Goal: Information Seeking & Learning: Learn about a topic

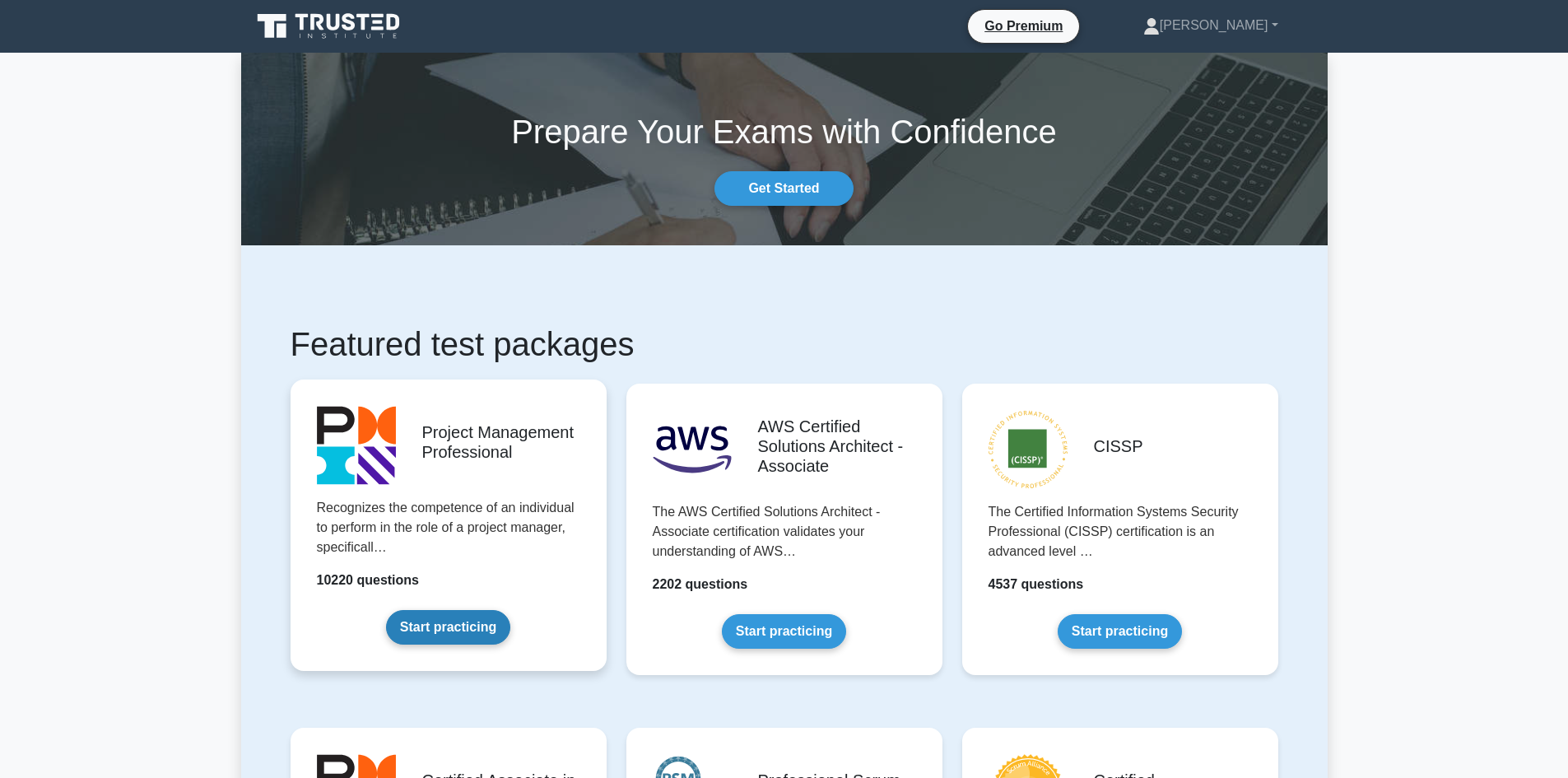
click at [478, 610] on link "Start practicing" at bounding box center [448, 627] width 124 height 35
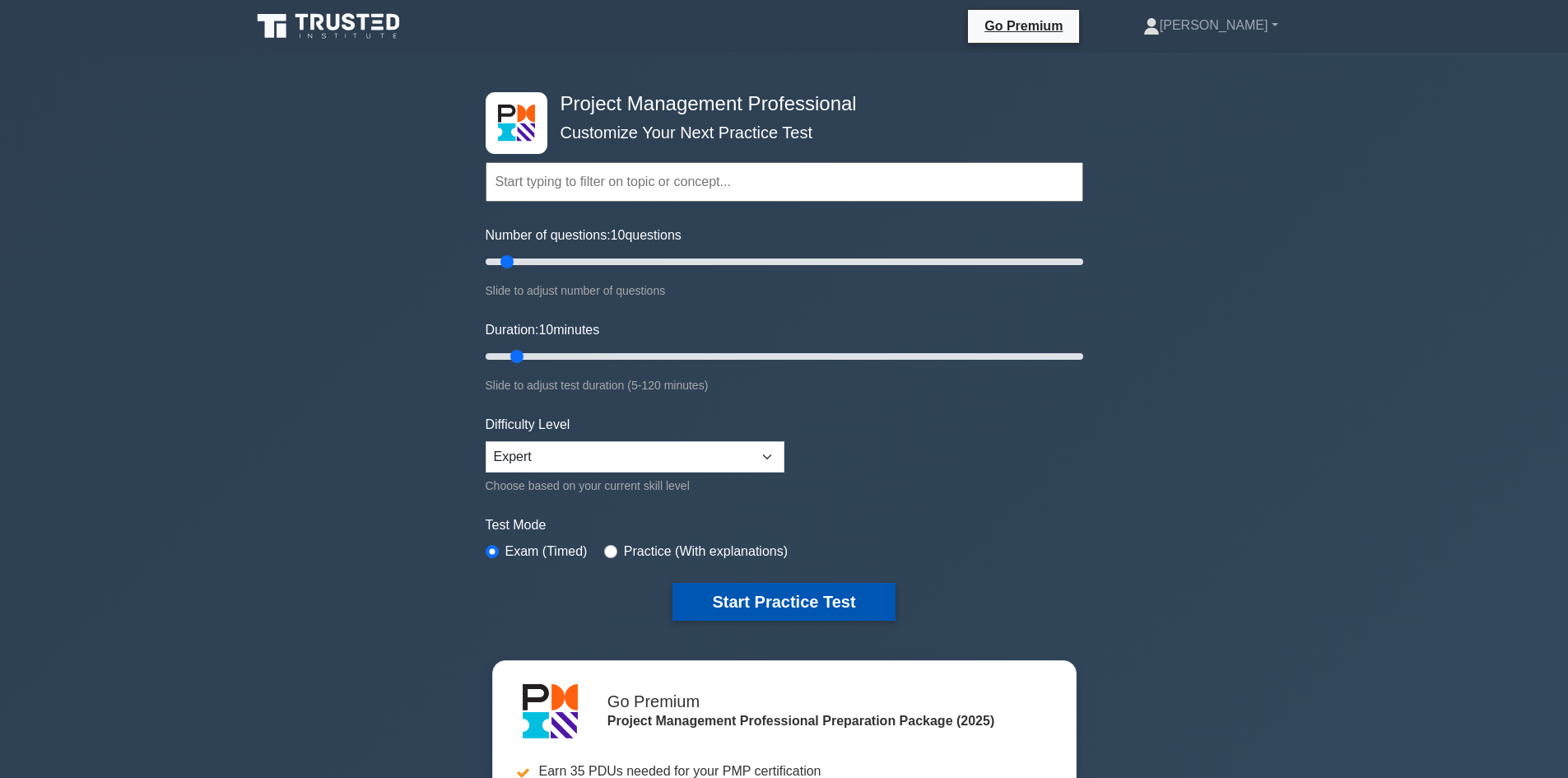
click at [828, 611] on button "Start Practice Test" at bounding box center [784, 602] width 222 height 38
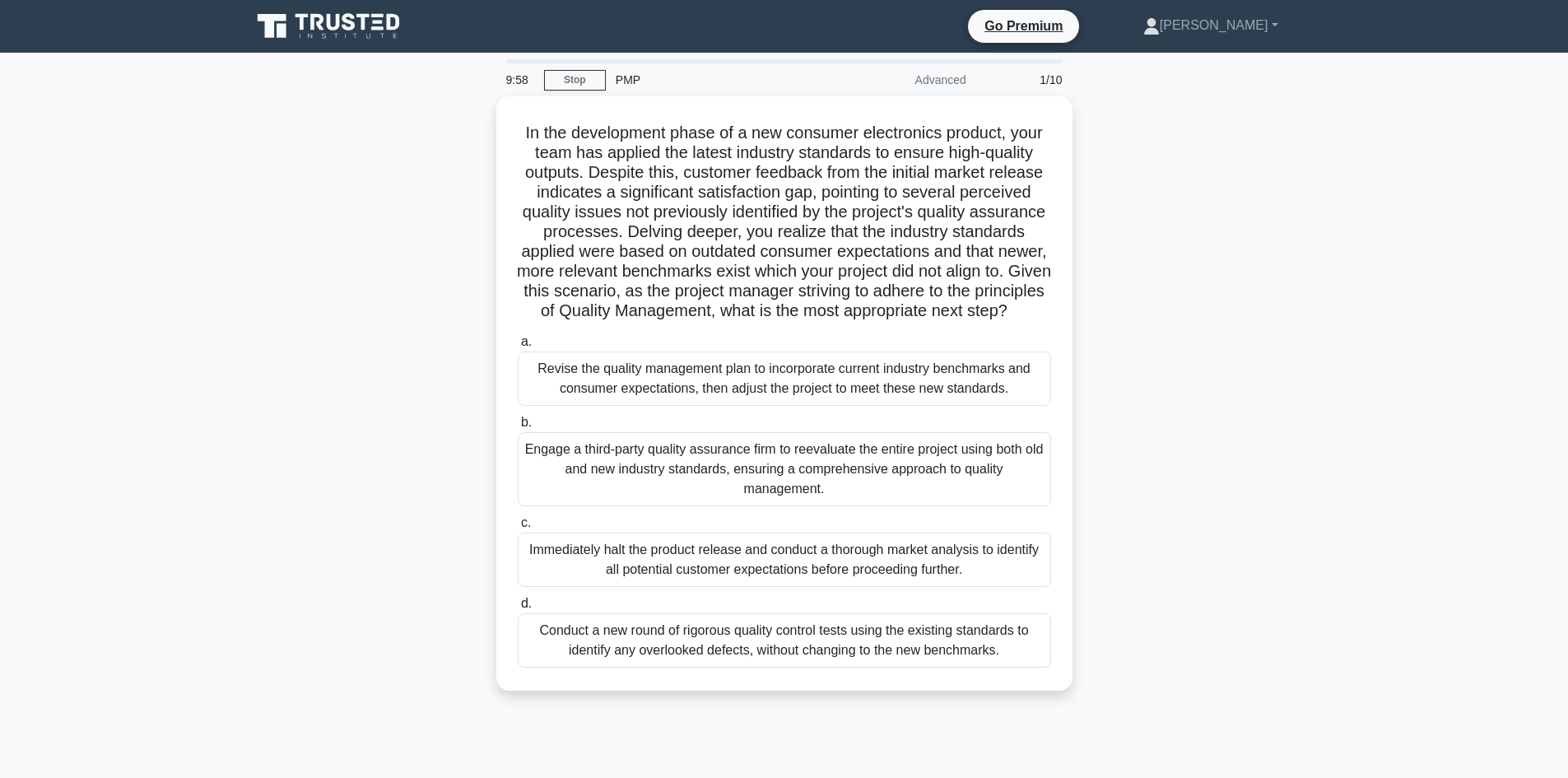
click at [347, 34] on icon at bounding box center [330, 26] width 158 height 31
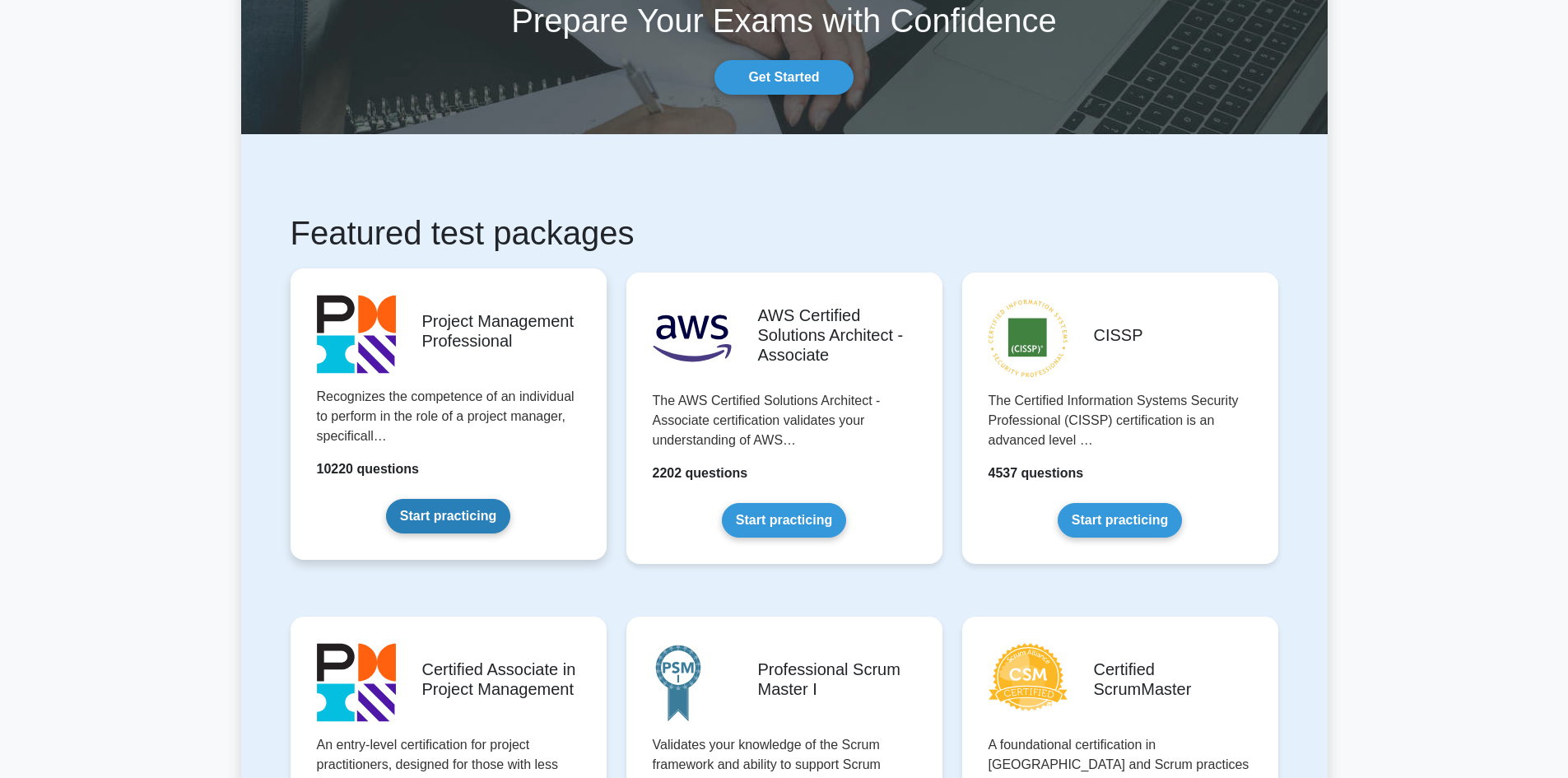
scroll to position [329, 0]
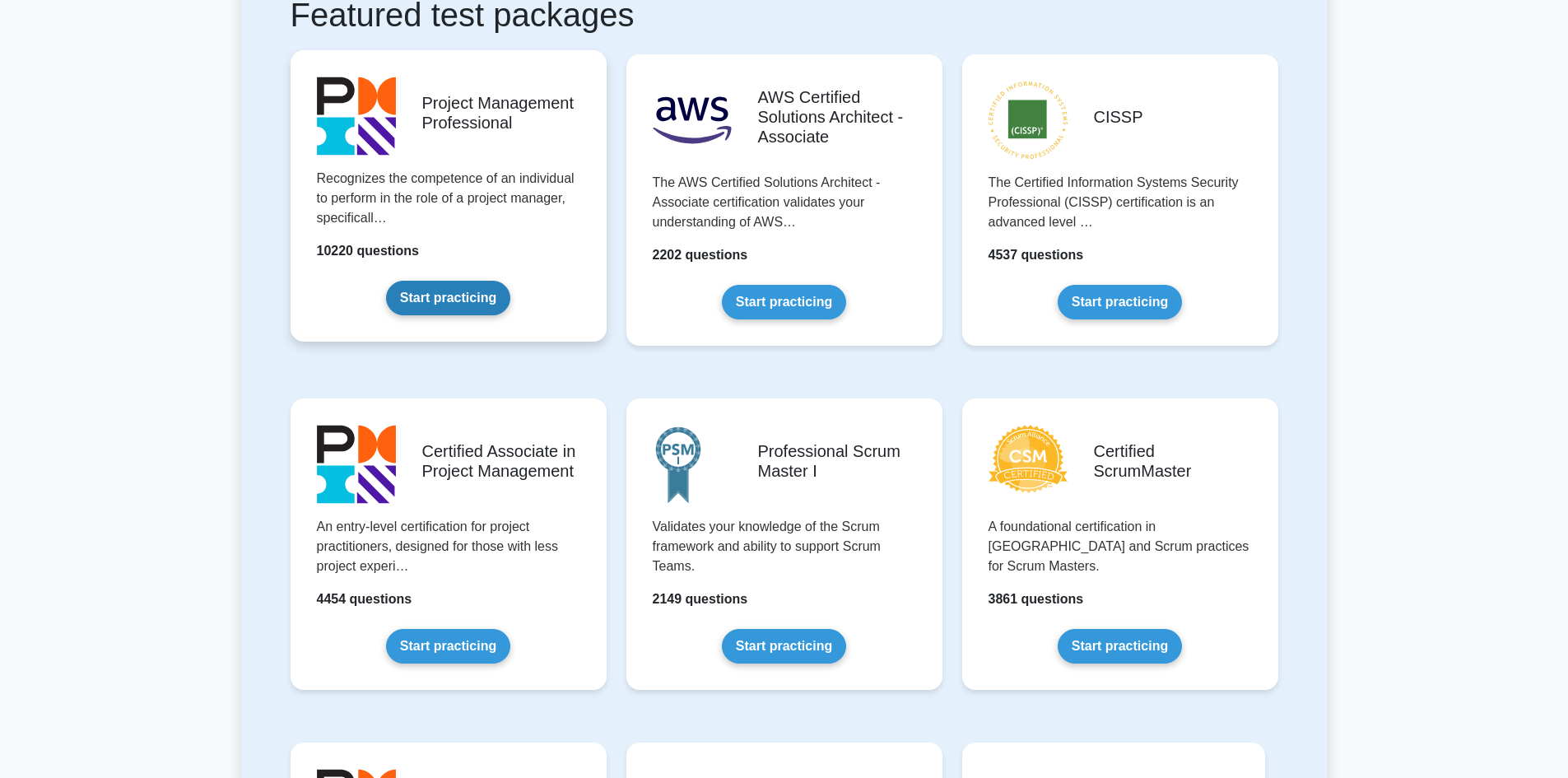
click at [402, 281] on link "Start practicing" at bounding box center [448, 298] width 124 height 35
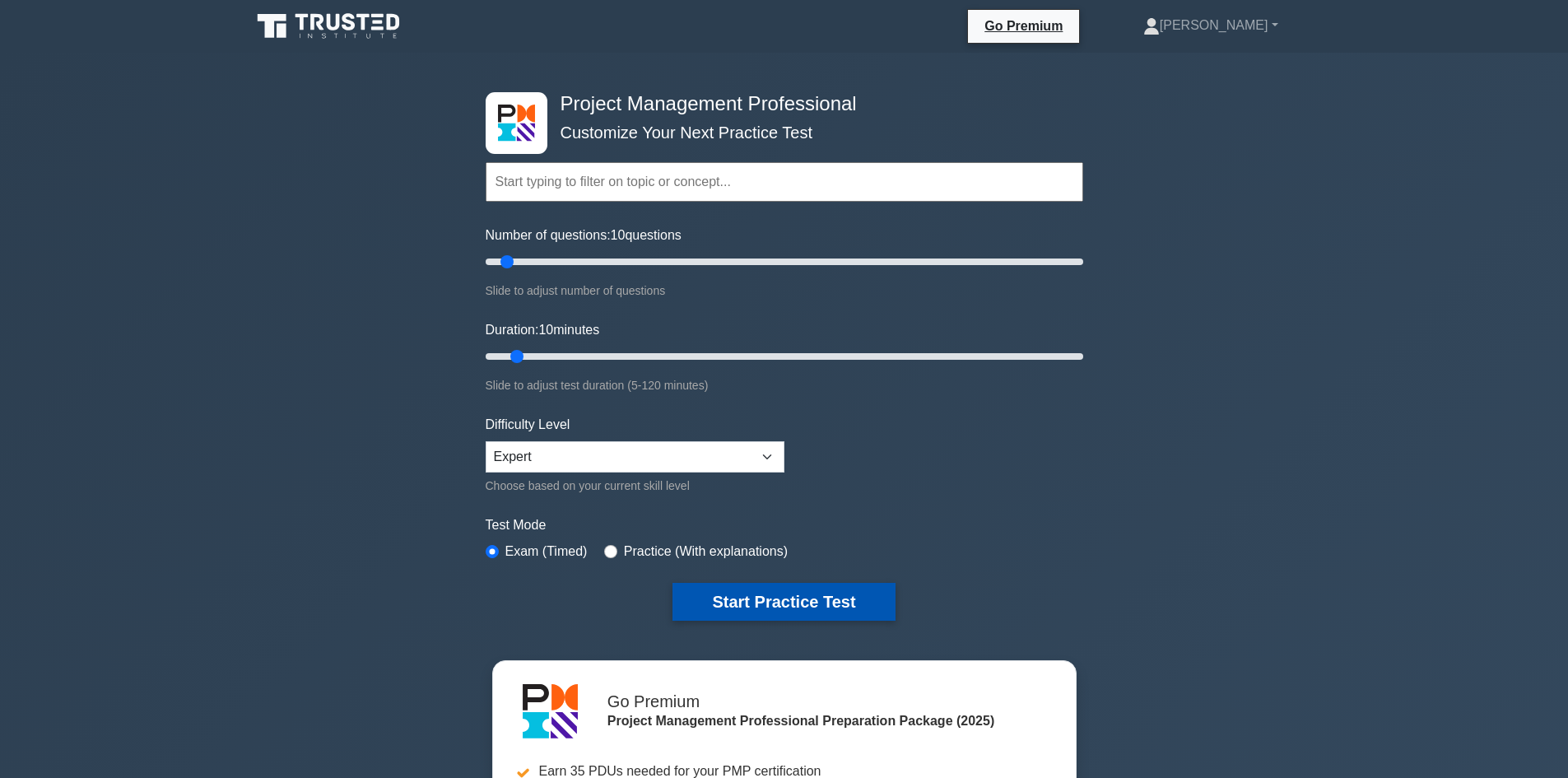
click at [828, 588] on button "Start Practice Test" at bounding box center [784, 602] width 222 height 38
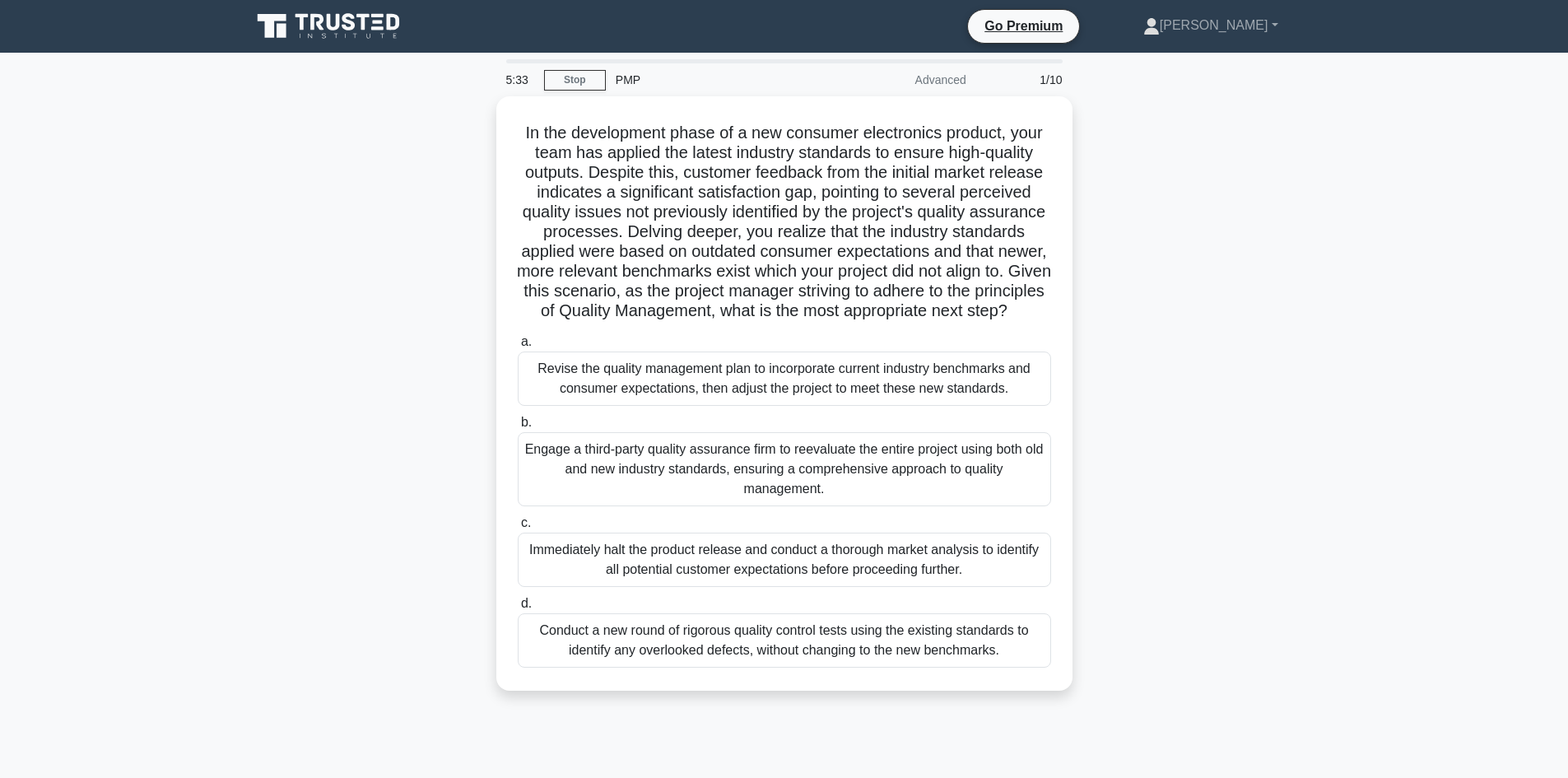
click at [316, 40] on icon at bounding box center [330, 26] width 158 height 31
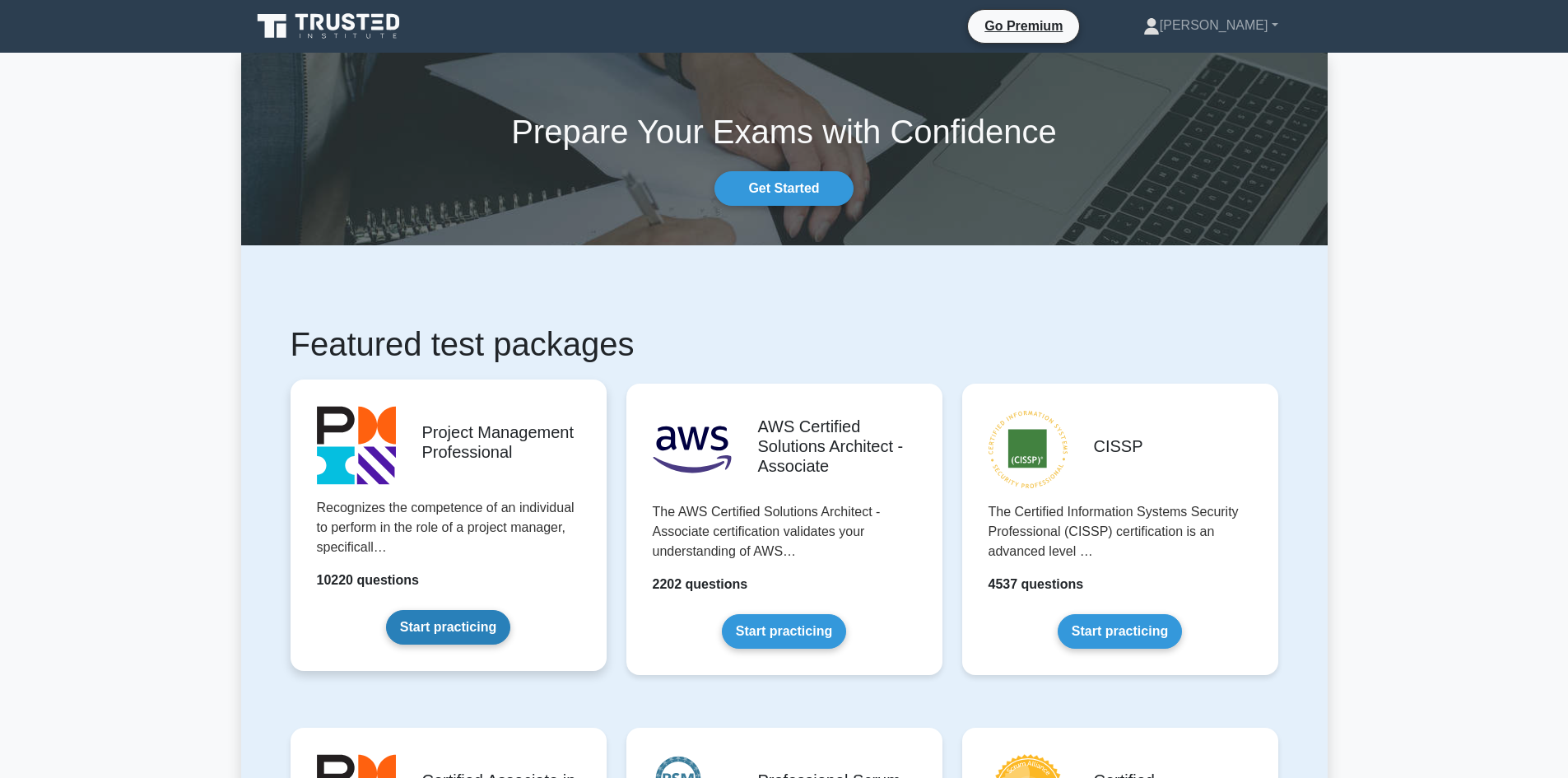
click at [482, 622] on link "Start practicing" at bounding box center [448, 627] width 124 height 35
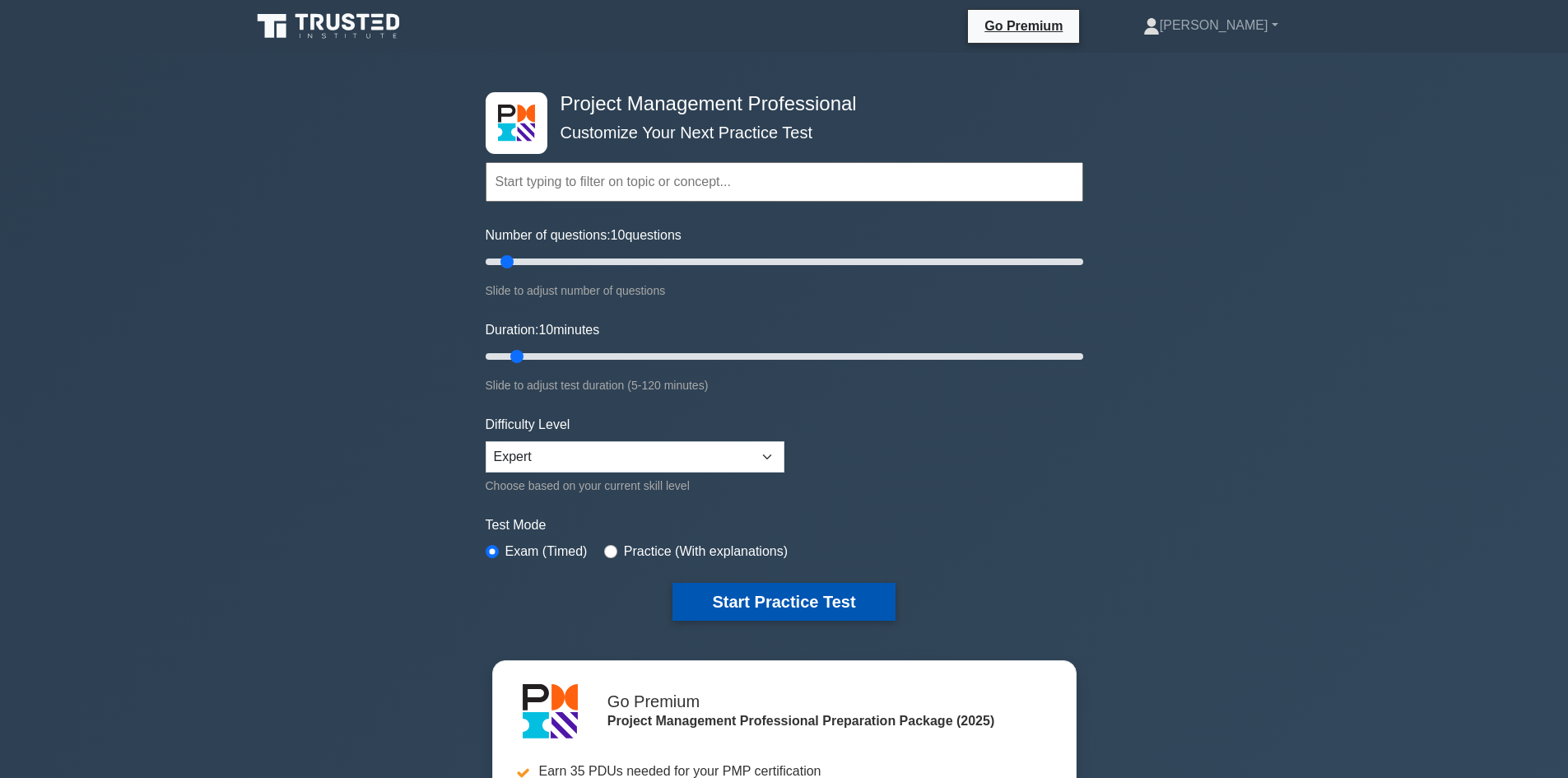
click at [772, 607] on button "Start Practice Test" at bounding box center [784, 602] width 222 height 38
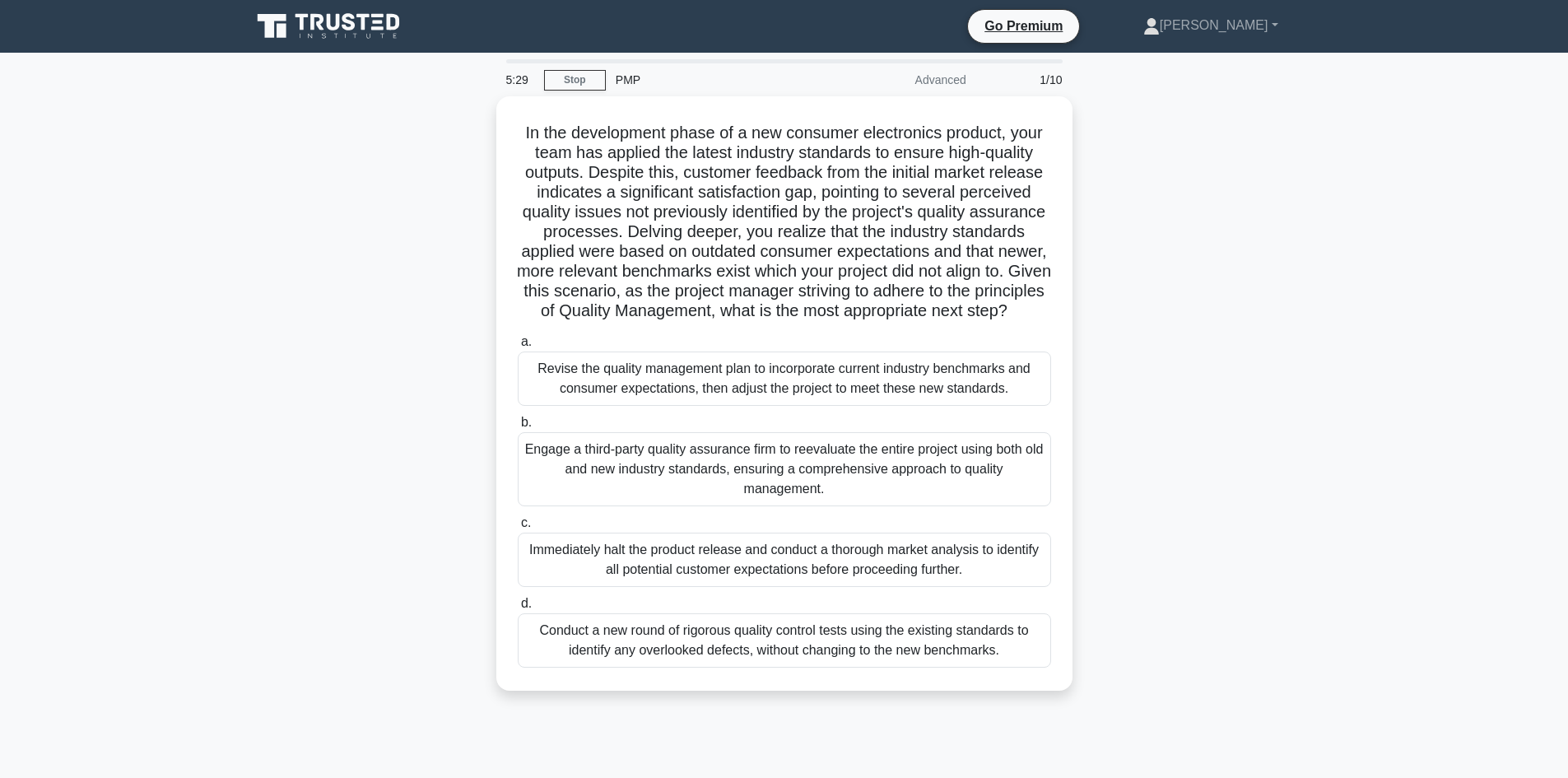
click at [344, 36] on icon at bounding box center [330, 26] width 158 height 31
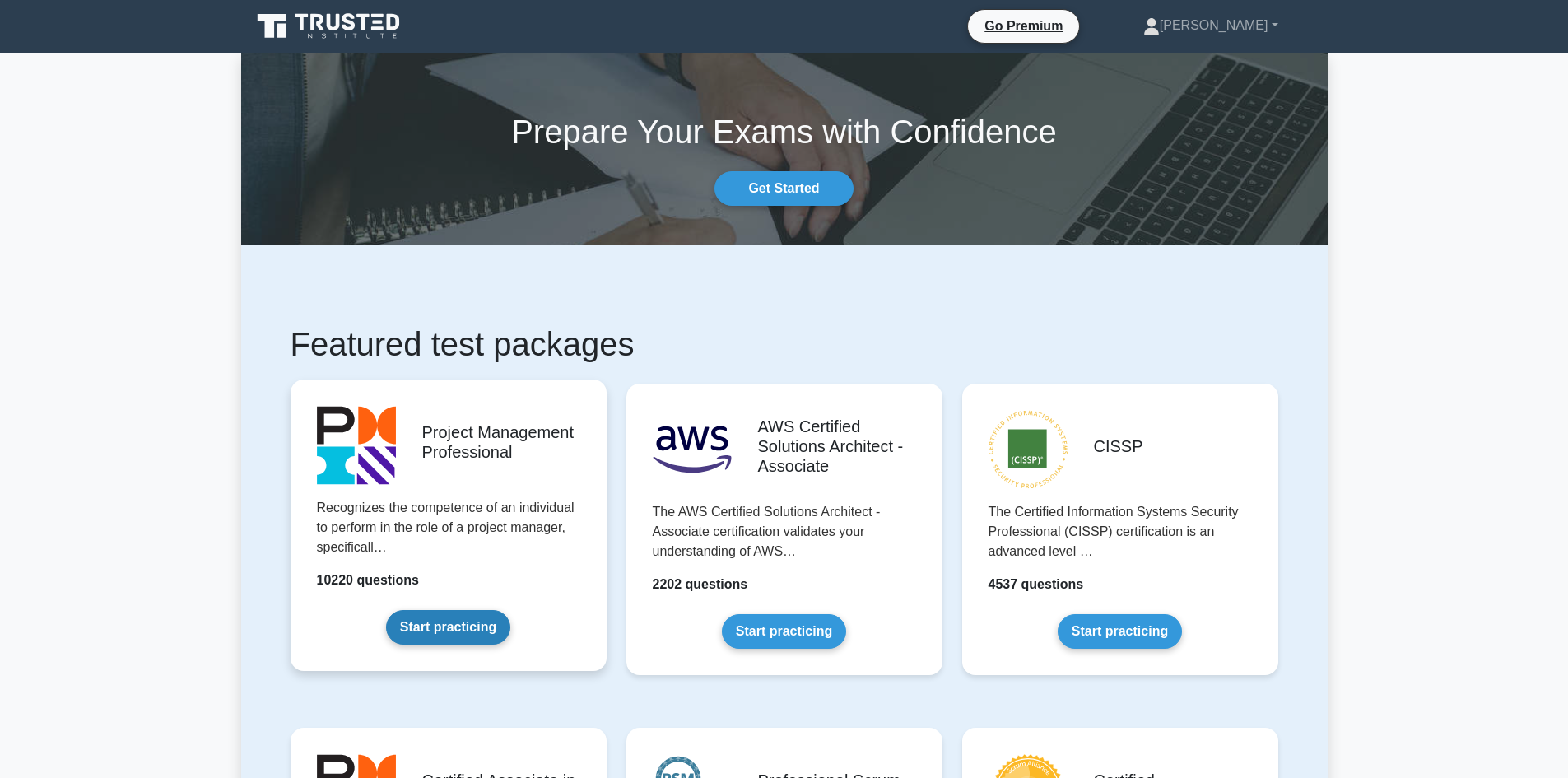
click at [460, 629] on link "Start practicing" at bounding box center [448, 627] width 124 height 35
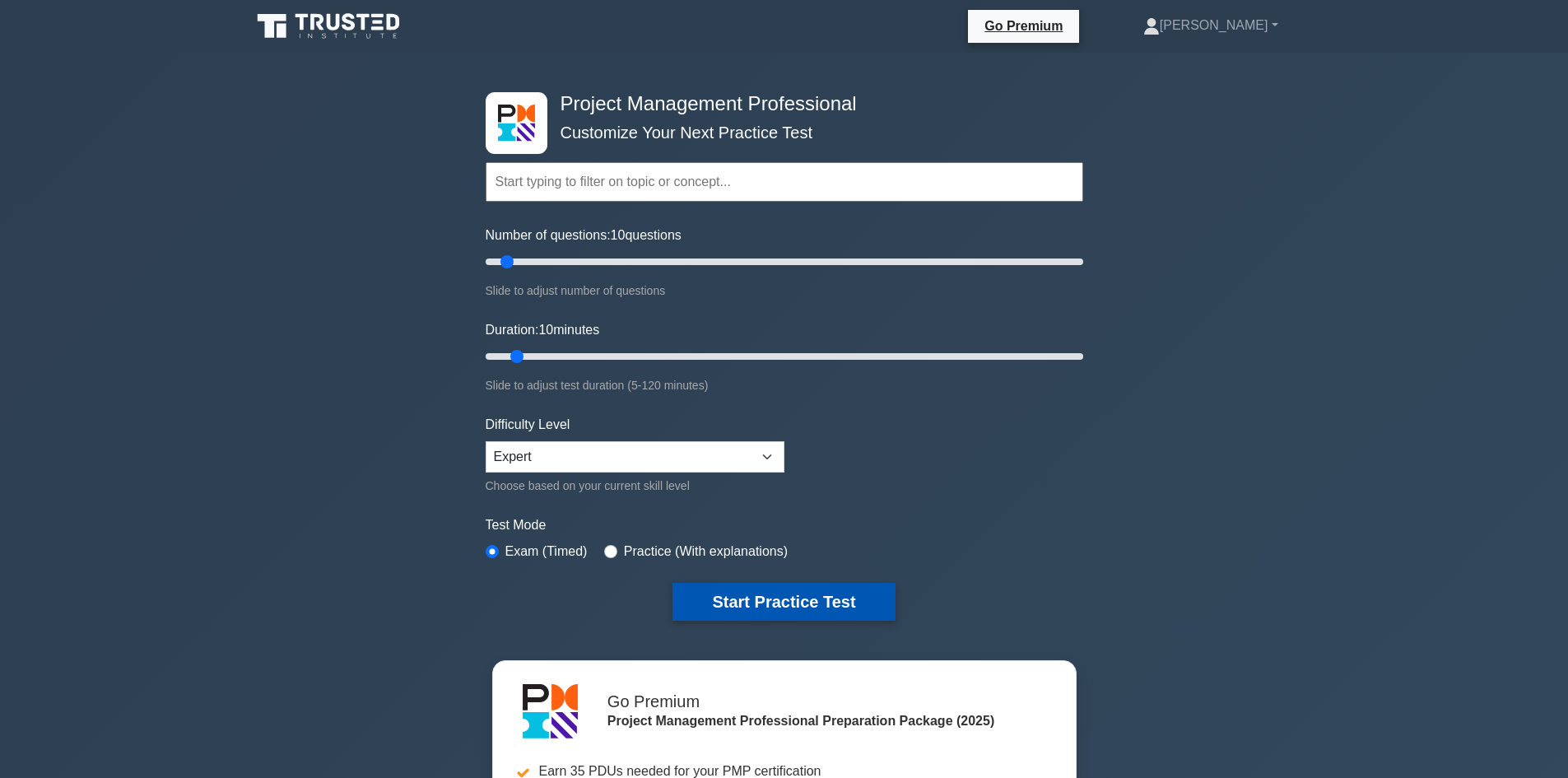
click at [763, 611] on button "Start Practice Test" at bounding box center [784, 602] width 222 height 38
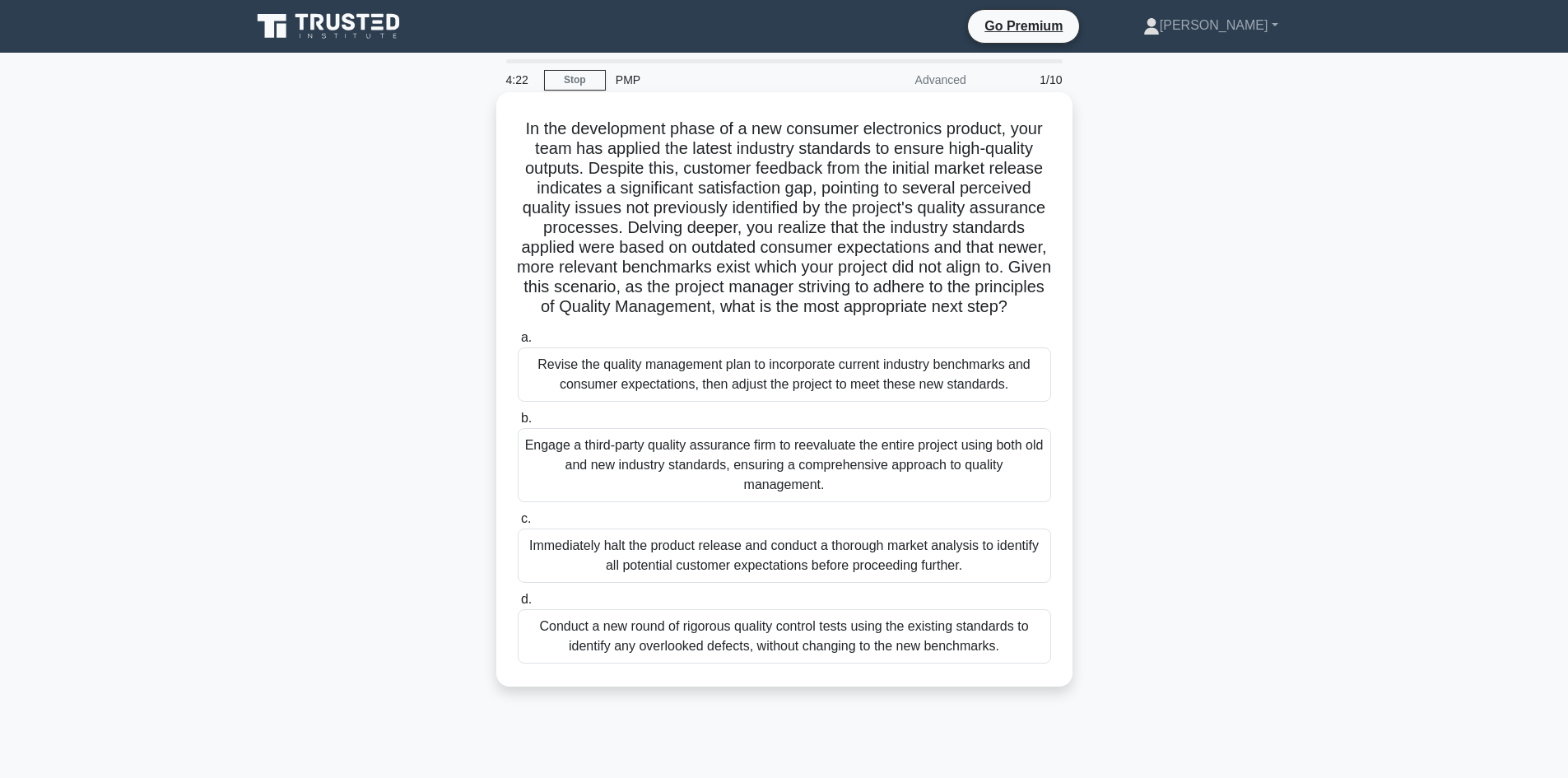
click at [785, 402] on div "Revise the quality management plan to incorporate current industry benchmarks a…" at bounding box center [784, 374] width 533 height 54
click at [517, 343] on input "a. Revise the quality management plan to incorporate current industry benchmark…" at bounding box center [517, 338] width 0 height 11
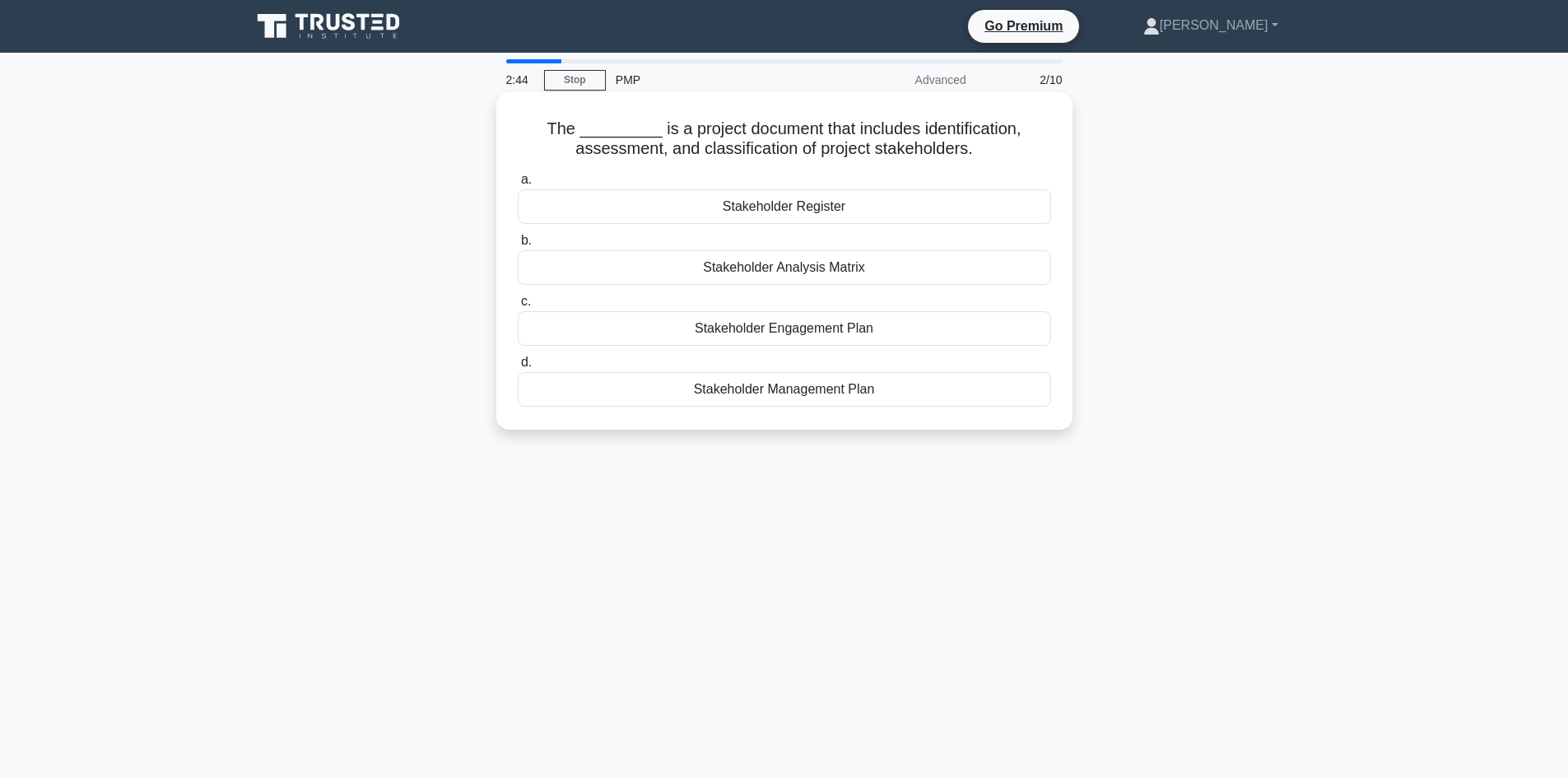
click at [908, 213] on div "Stakeholder Register" at bounding box center [784, 206] width 533 height 35
click at [517, 185] on input "a. Stakeholder Register" at bounding box center [517, 180] width 0 height 11
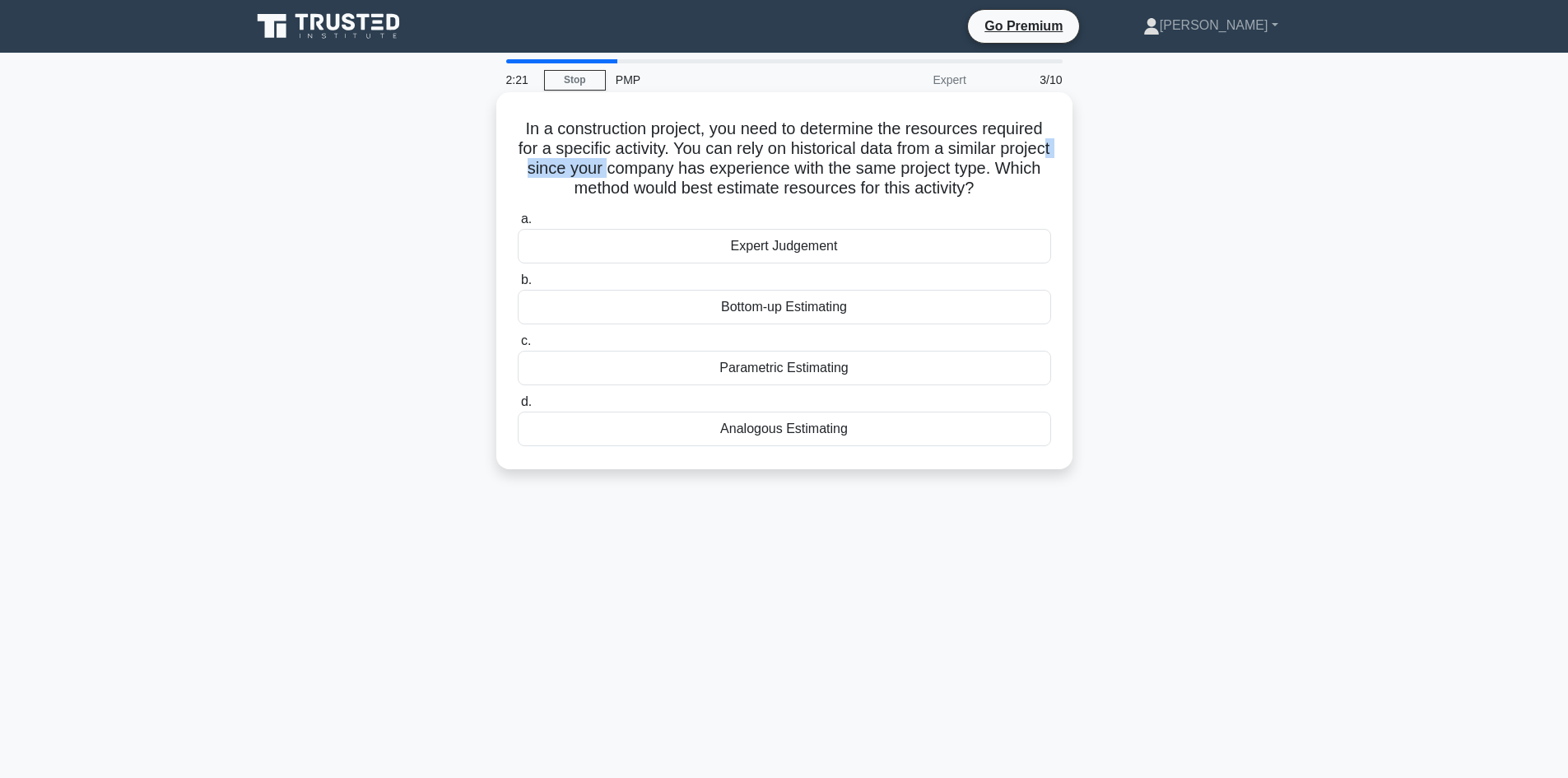
drag, startPoint x: 564, startPoint y: 162, endPoint x: 660, endPoint y: 161, distance: 96.0
click at [660, 161] on h5 "In a construction project, you need to determine the resources required for a s…" at bounding box center [785, 158] width 537 height 81
drag, startPoint x: 717, startPoint y: 149, endPoint x: 775, endPoint y: 163, distance: 59.7
click at [775, 163] on h5 "In a construction project, you need to determine the resources required for a s…" at bounding box center [785, 158] width 537 height 81
click at [673, 177] on h5 "In a construction project, you need to determine the resources required for a s…" at bounding box center [785, 158] width 537 height 81
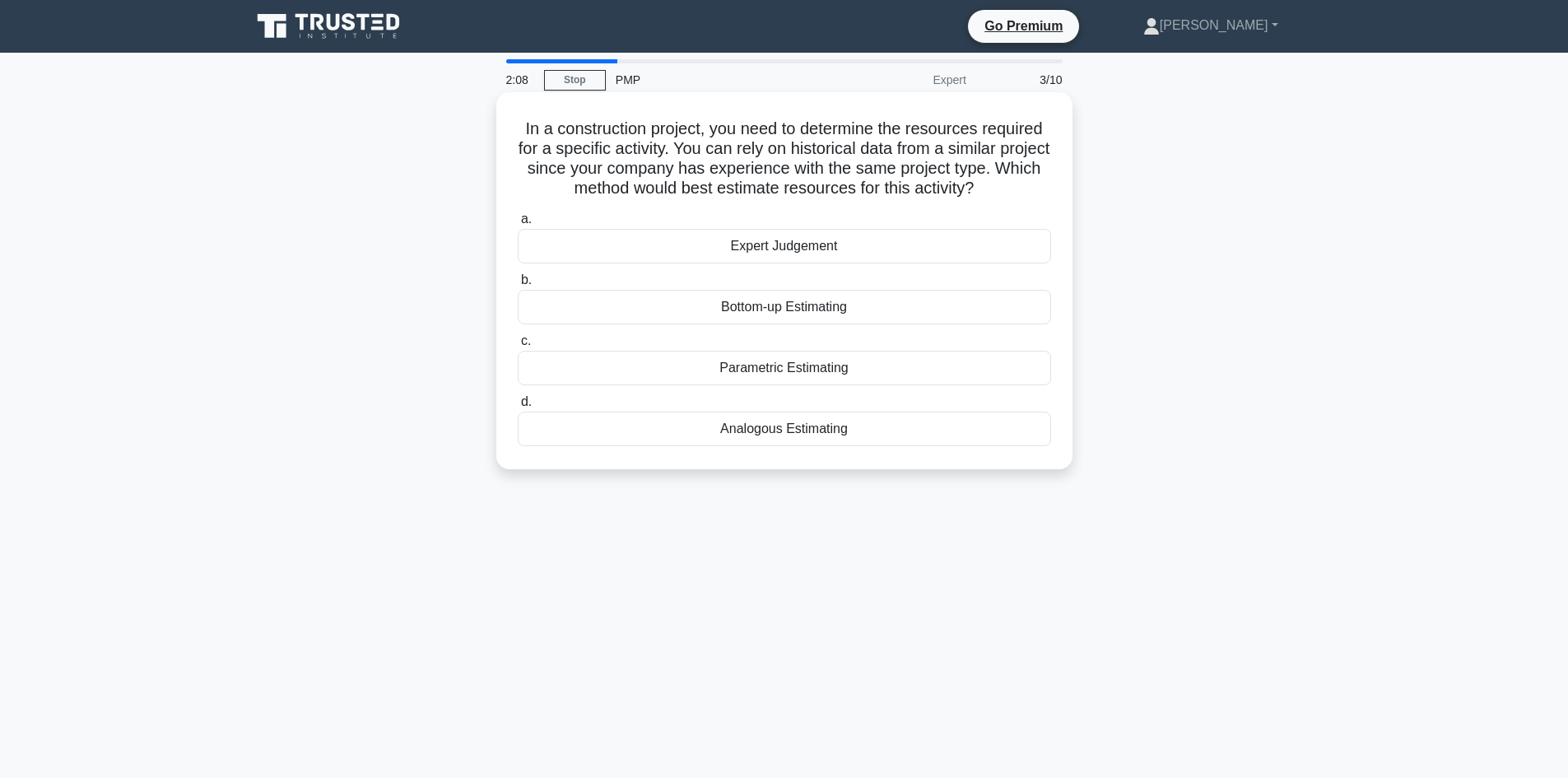
click at [835, 322] on div "Bottom-up Estimating" at bounding box center [784, 307] width 533 height 35
click at [517, 285] on input "b. Bottom-up Estimating" at bounding box center [517, 280] width 0 height 11
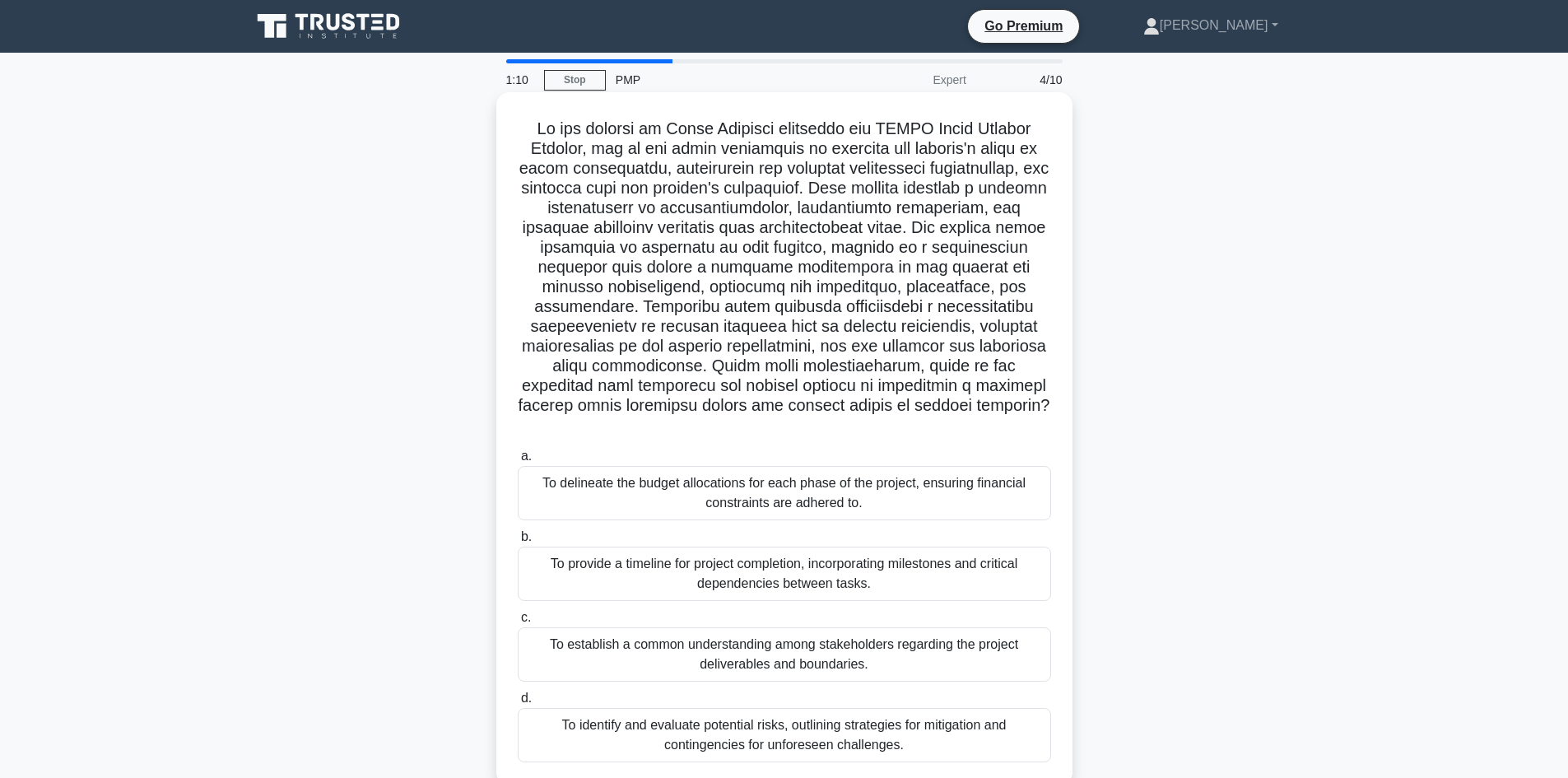
click at [667, 547] on div "To provide a timeline for project completion, incorporating milestones and crit…" at bounding box center [784, 573] width 533 height 54
click at [517, 532] on input "b. To provide a timeline for project completion, incorporating milestones and c…" at bounding box center [517, 537] width 0 height 11
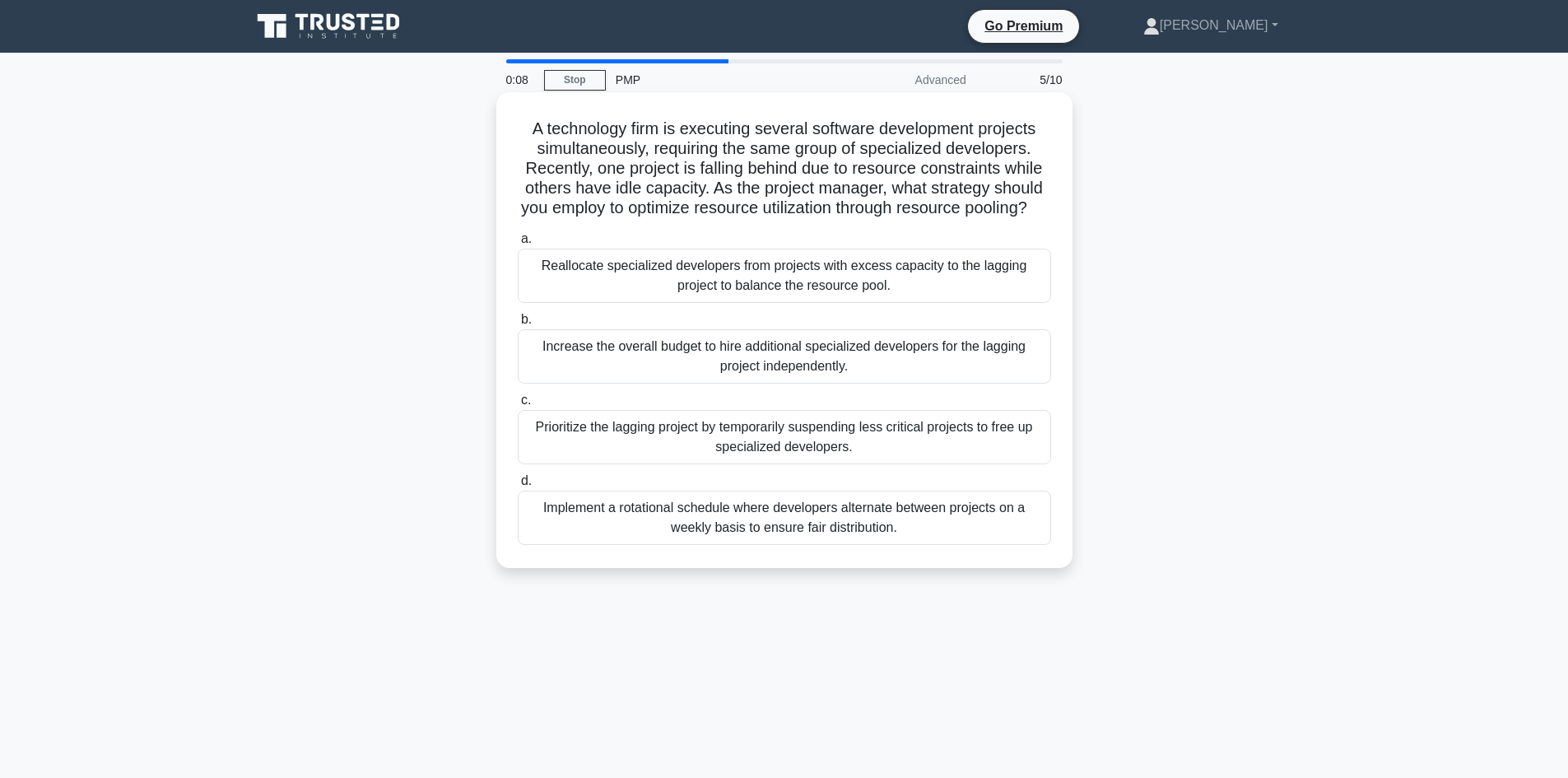
click at [664, 384] on div "Increase the overall budget to hire additional specialized developers for the l…" at bounding box center [784, 356] width 533 height 54
click at [517, 325] on input "b. Increase the overall budget to hire additional specialized developers for th…" at bounding box center [517, 320] width 0 height 11
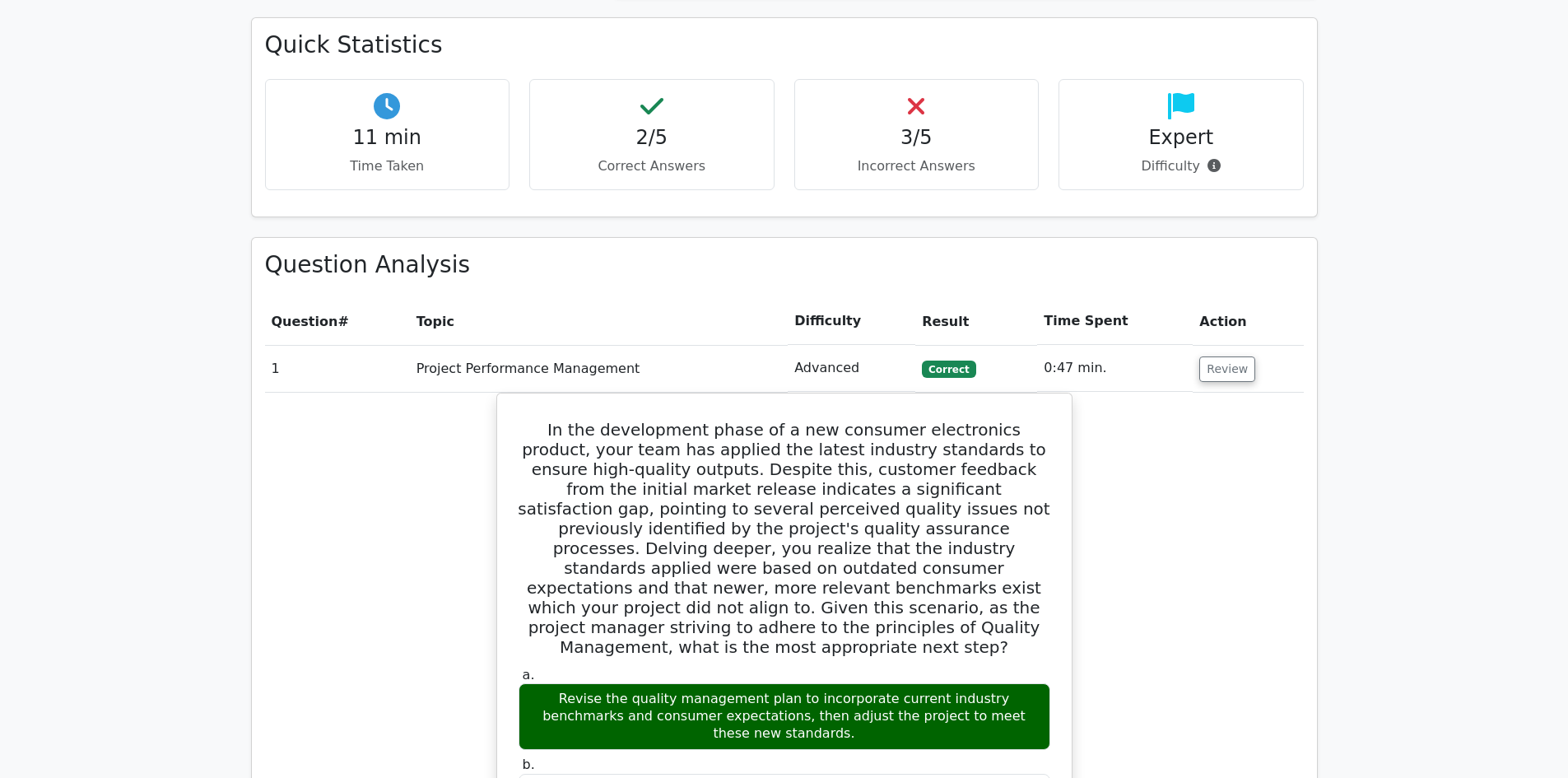
scroll to position [988, 0]
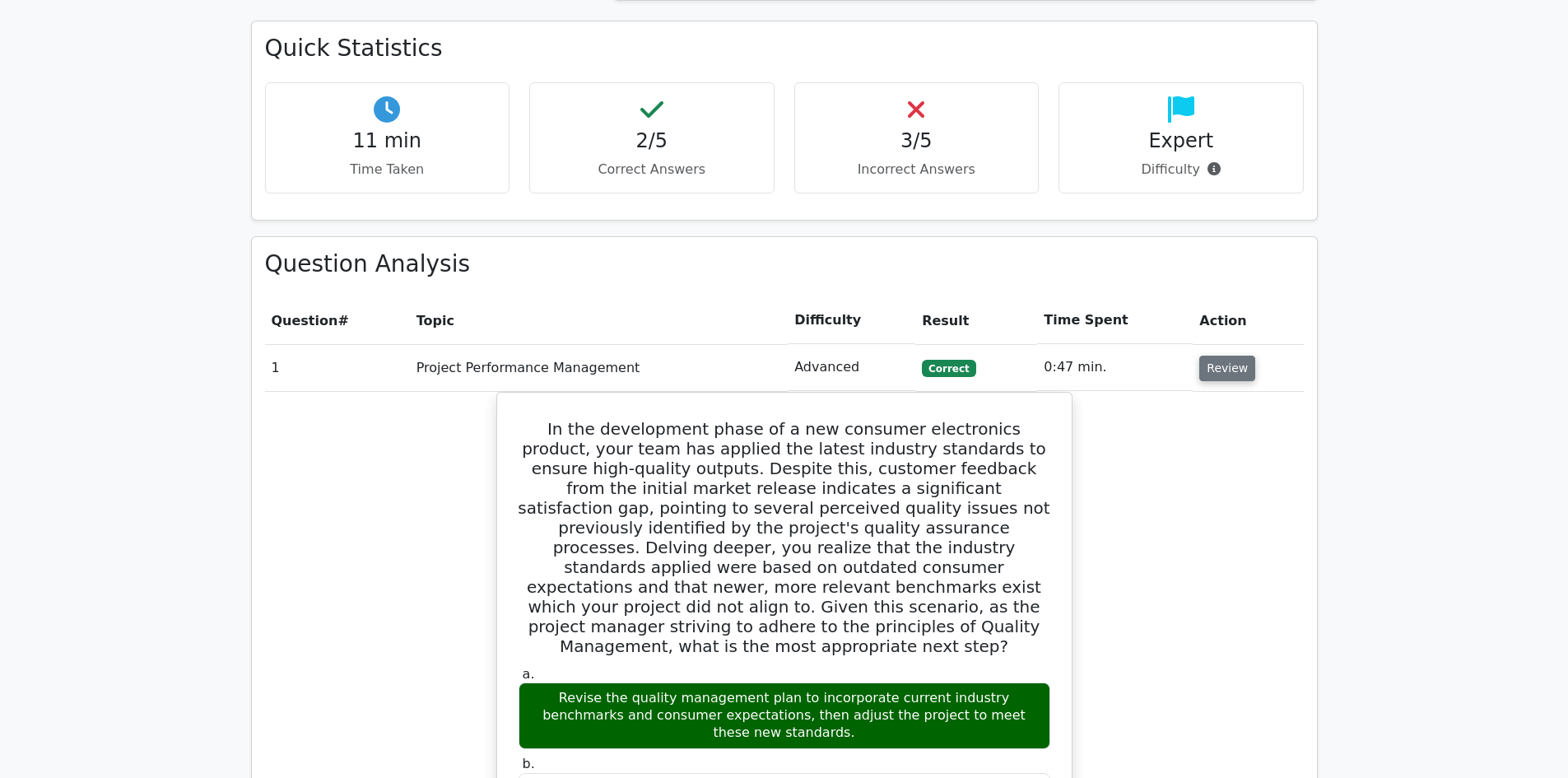
click at [1226, 356] on button "Review" at bounding box center [1227, 368] width 56 height 26
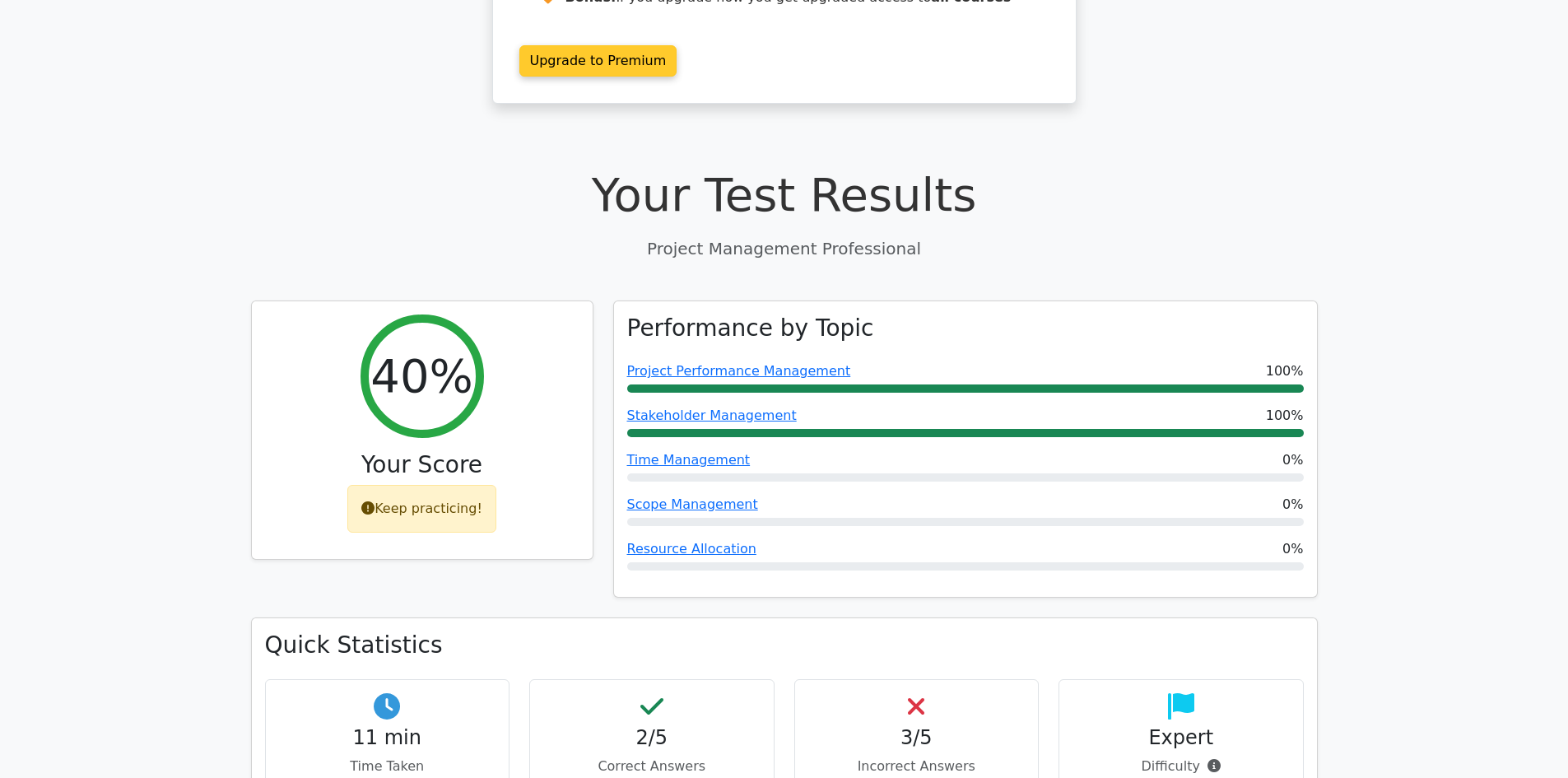
scroll to position [0, 0]
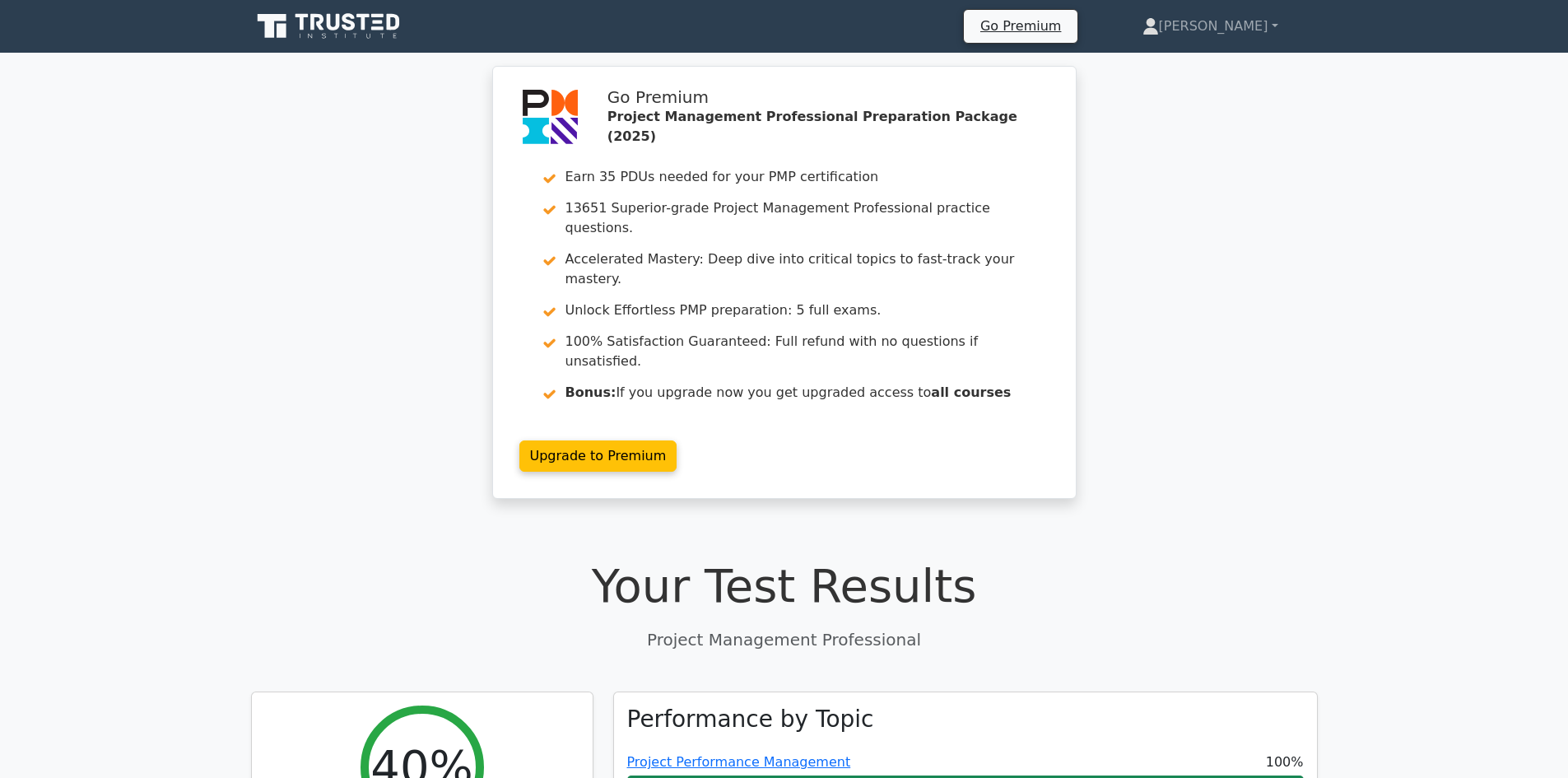
click at [347, 23] on icon at bounding box center [348, 21] width 13 height 17
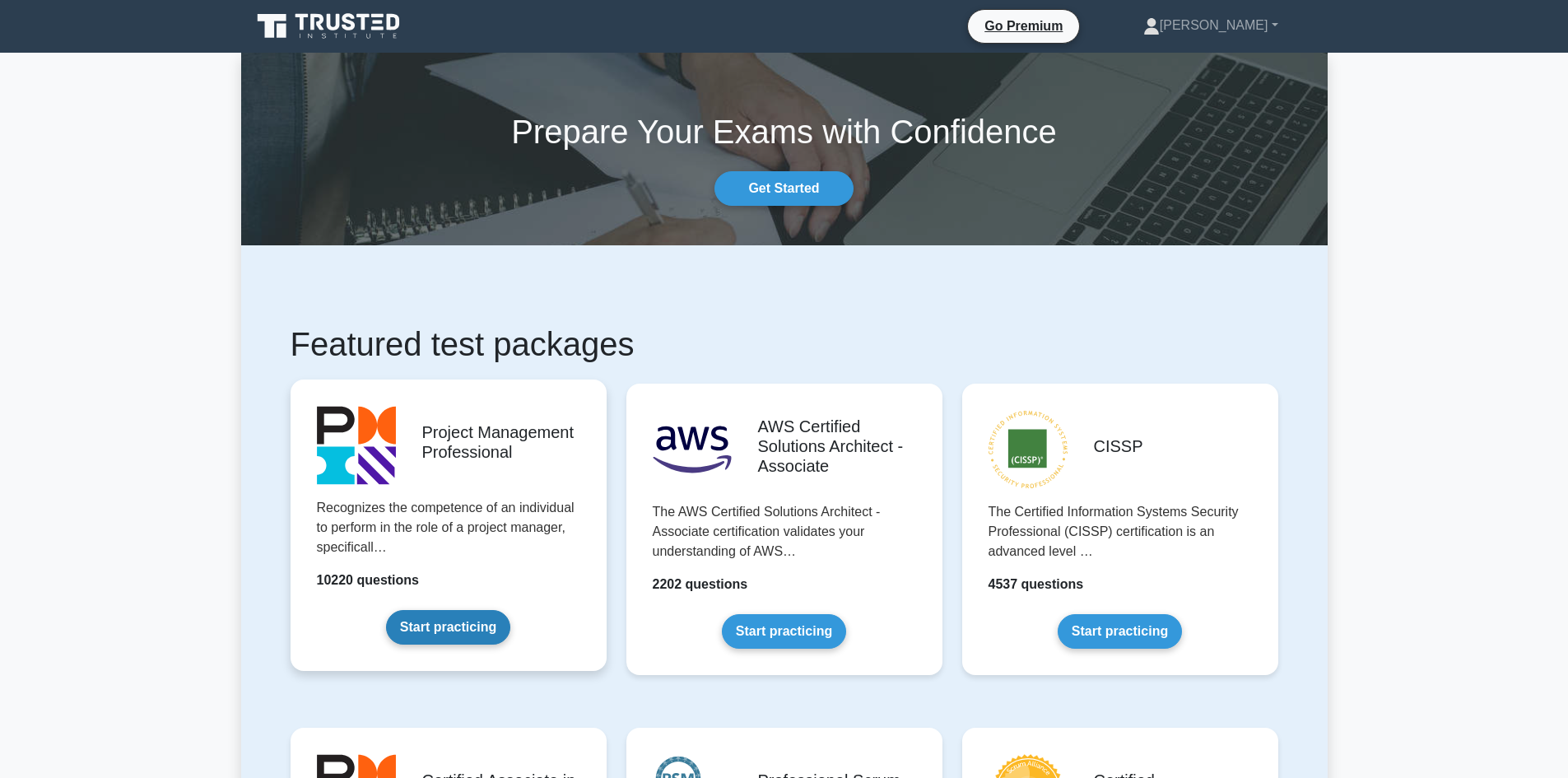
click at [504, 622] on link "Start practicing" at bounding box center [448, 627] width 124 height 35
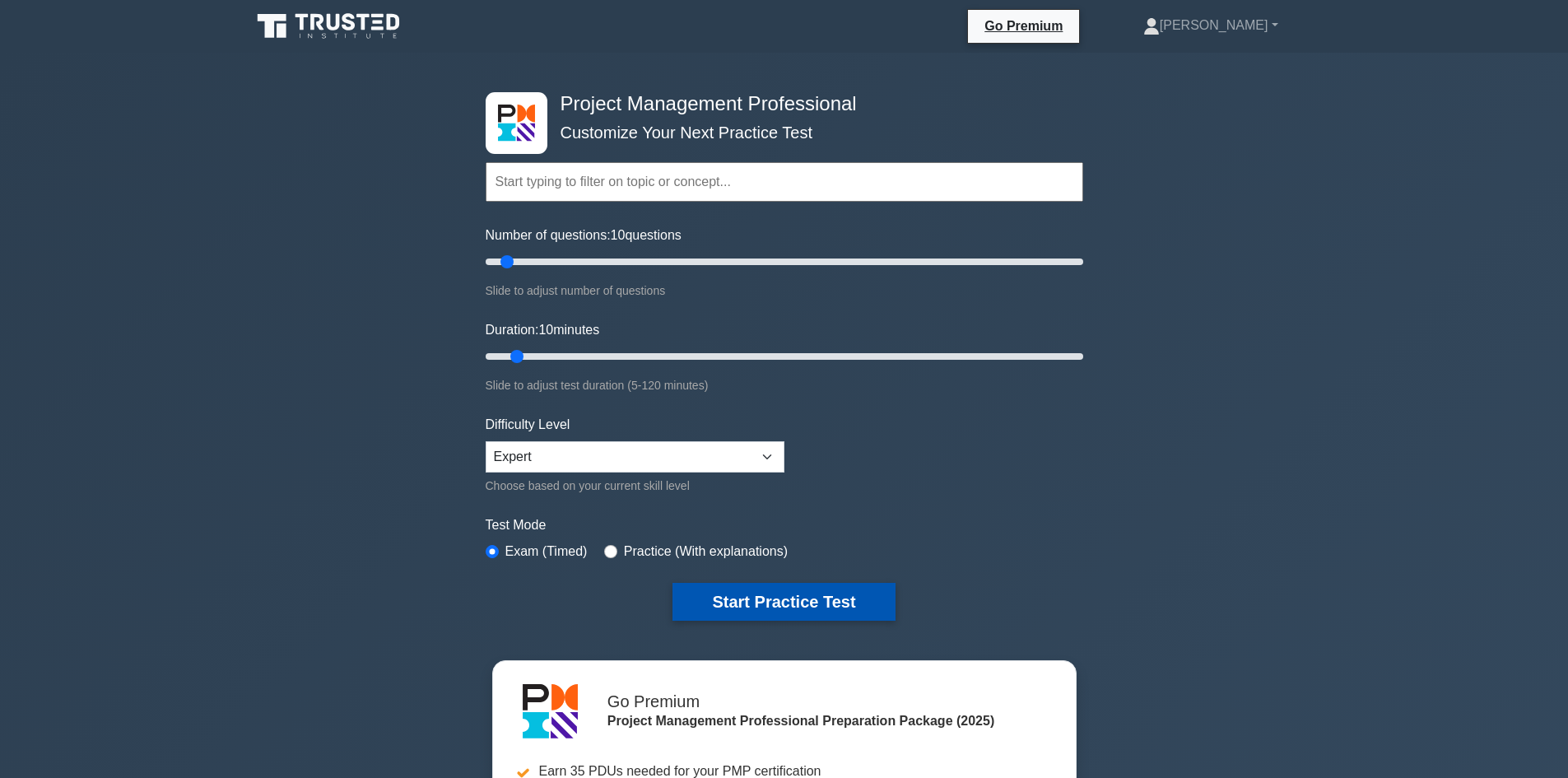
click at [744, 587] on button "Start Practice Test" at bounding box center [784, 602] width 222 height 38
click at [748, 447] on select "Beginner Intermediate Expert" at bounding box center [635, 456] width 299 height 31
click at [751, 459] on select "Beginner Intermediate Expert" at bounding box center [635, 456] width 299 height 31
click at [775, 606] on button "Start Practice Test" at bounding box center [784, 602] width 222 height 38
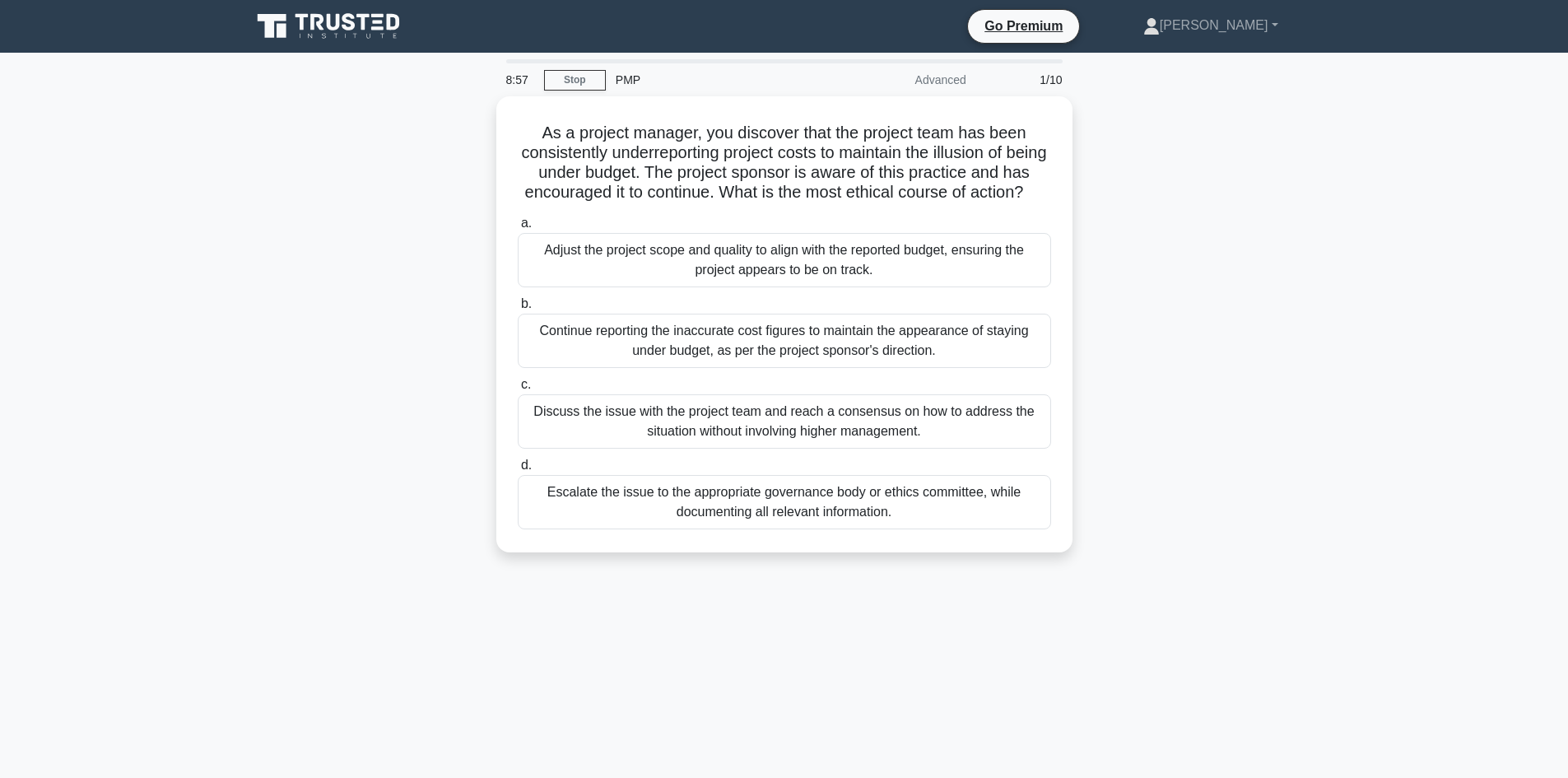
drag, startPoint x: 321, startPoint y: 34, endPoint x: 341, endPoint y: 29, distance: 20.6
click at [321, 34] on icon at bounding box center [330, 26] width 158 height 31
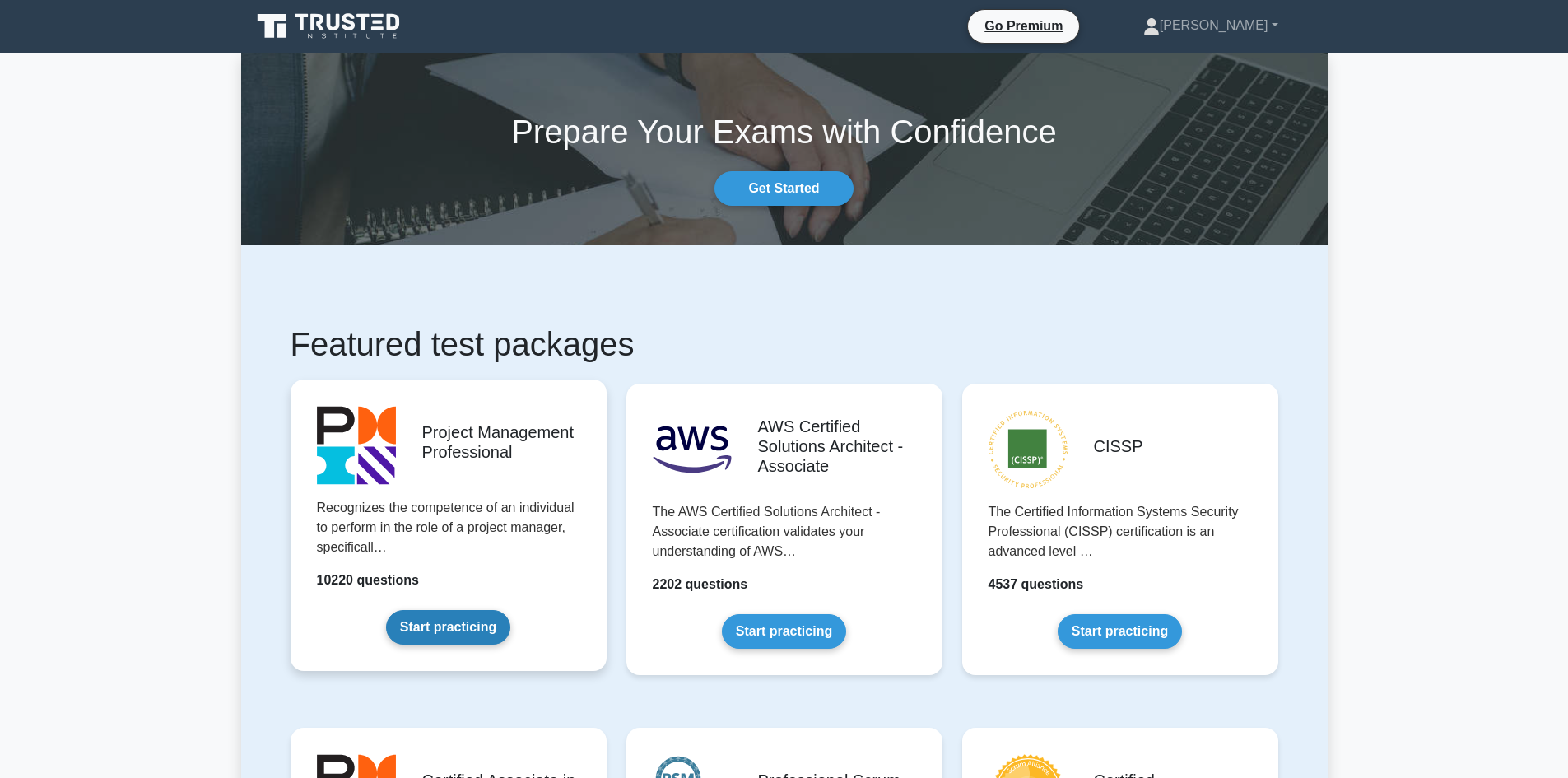
click at [510, 610] on link "Start practicing" at bounding box center [448, 627] width 124 height 35
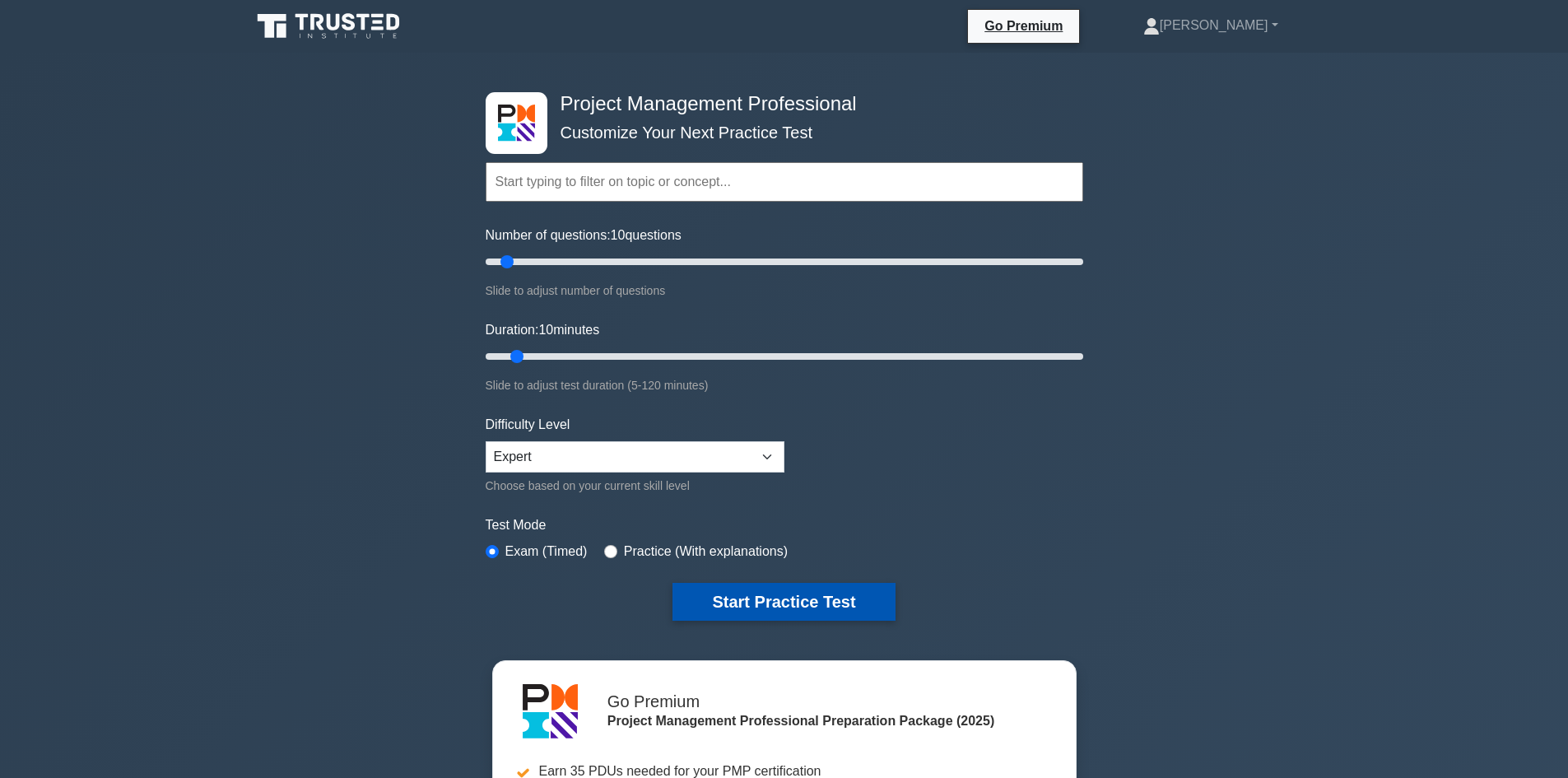
click at [748, 593] on button "Start Practice Test" at bounding box center [784, 602] width 222 height 38
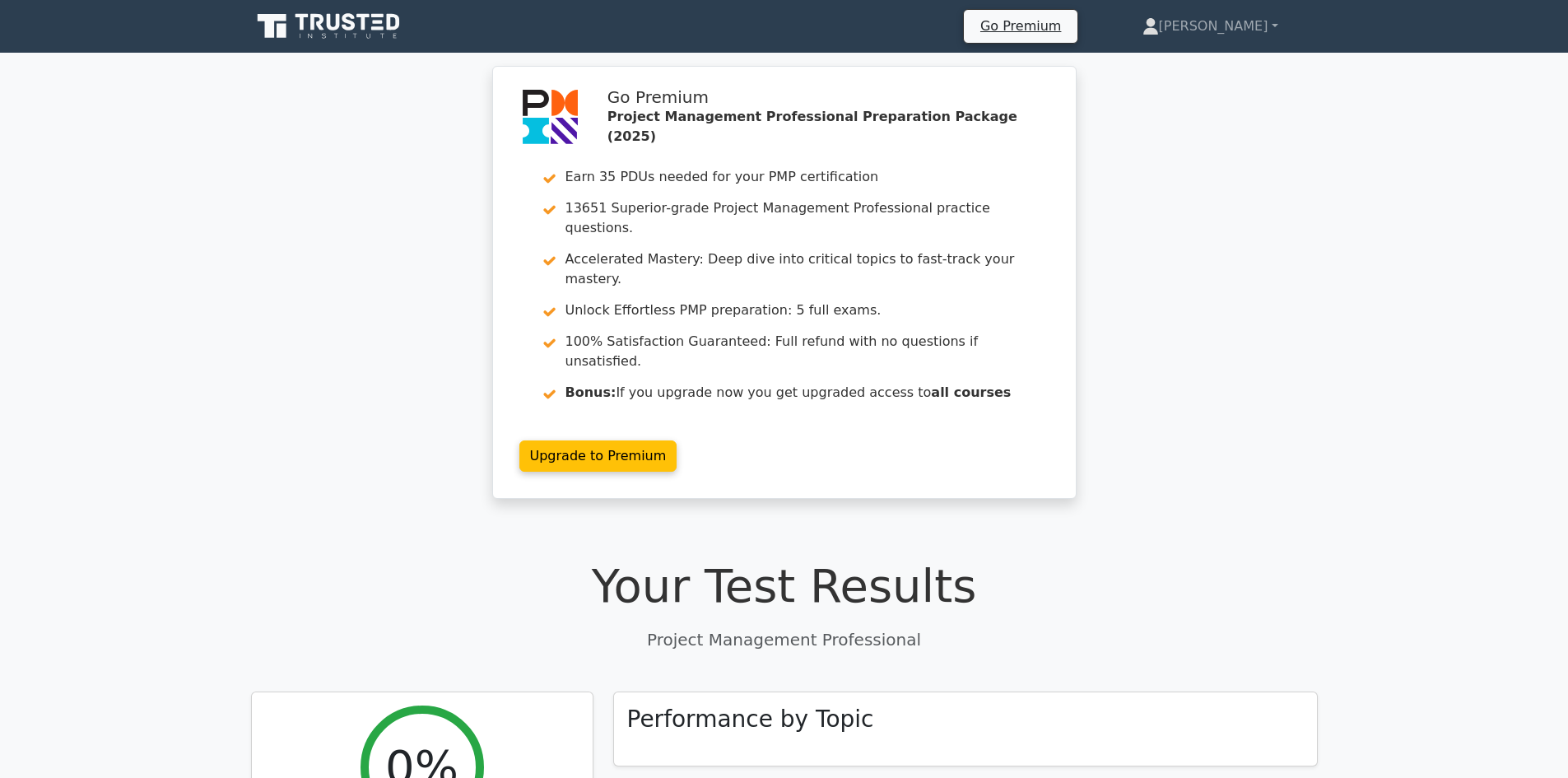
click at [354, 27] on icon at bounding box center [348, 21] width 13 height 17
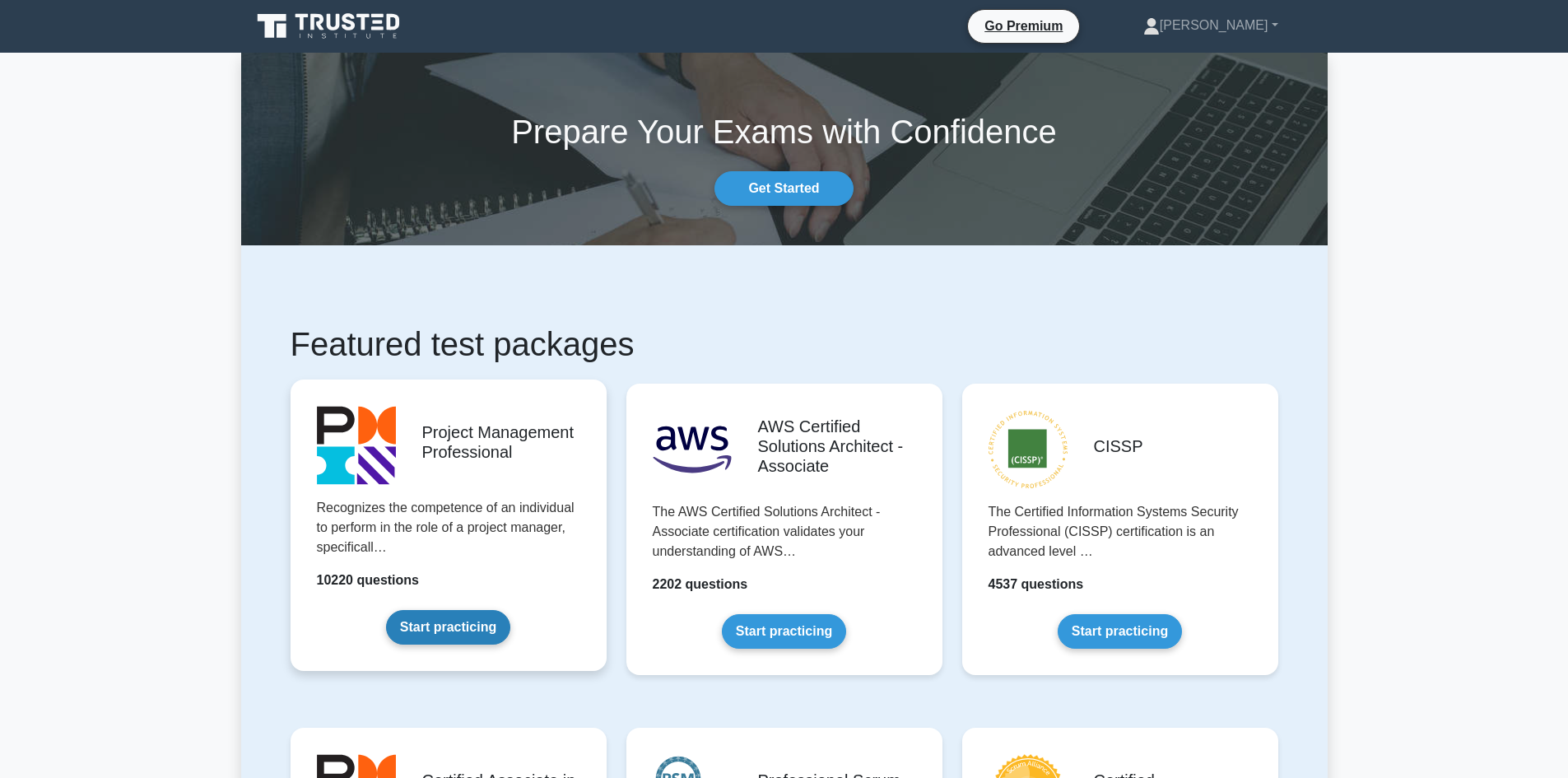
click at [451, 618] on link "Start practicing" at bounding box center [448, 627] width 124 height 35
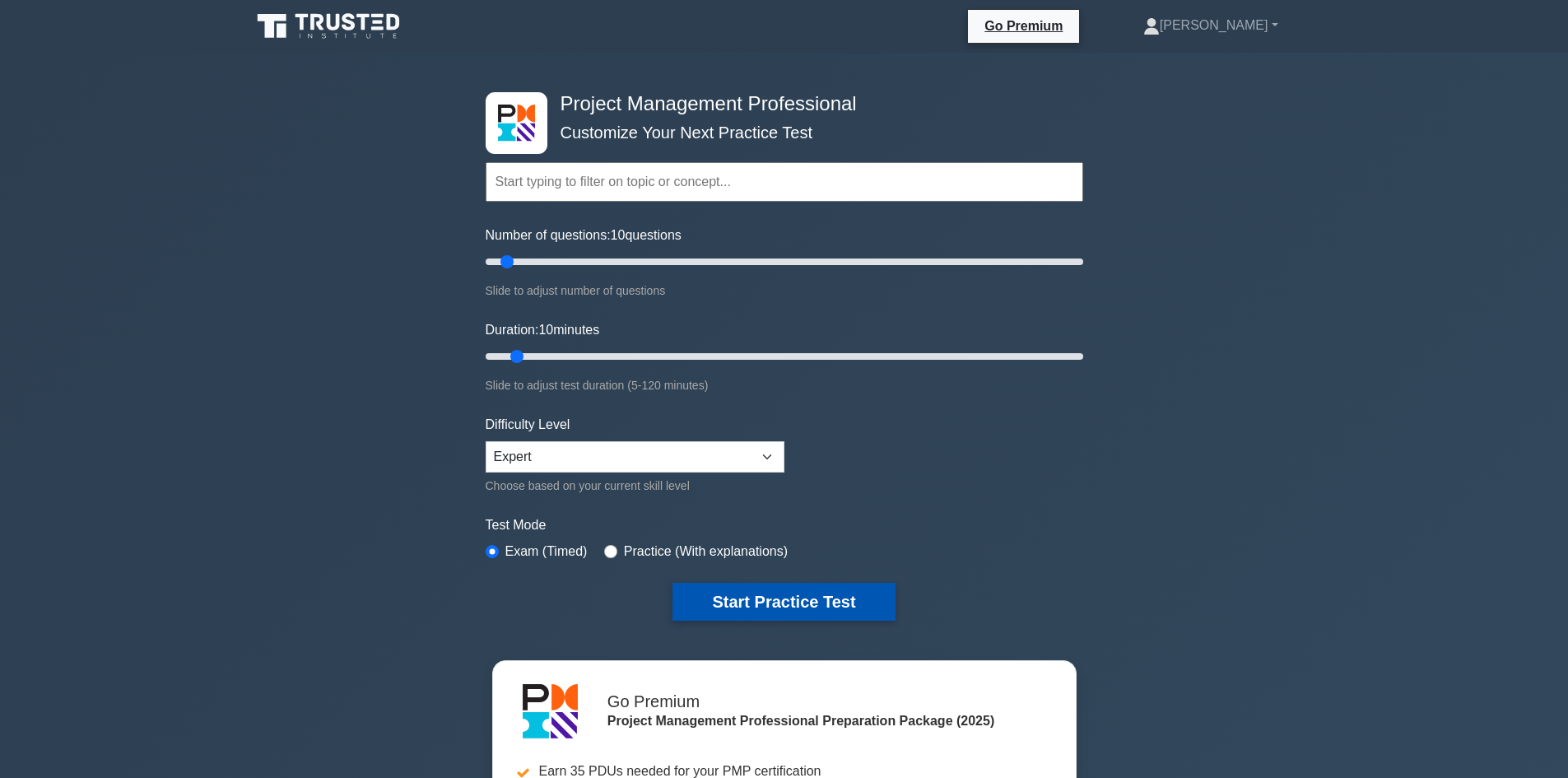
click at [795, 589] on button "Start Practice Test" at bounding box center [784, 602] width 222 height 38
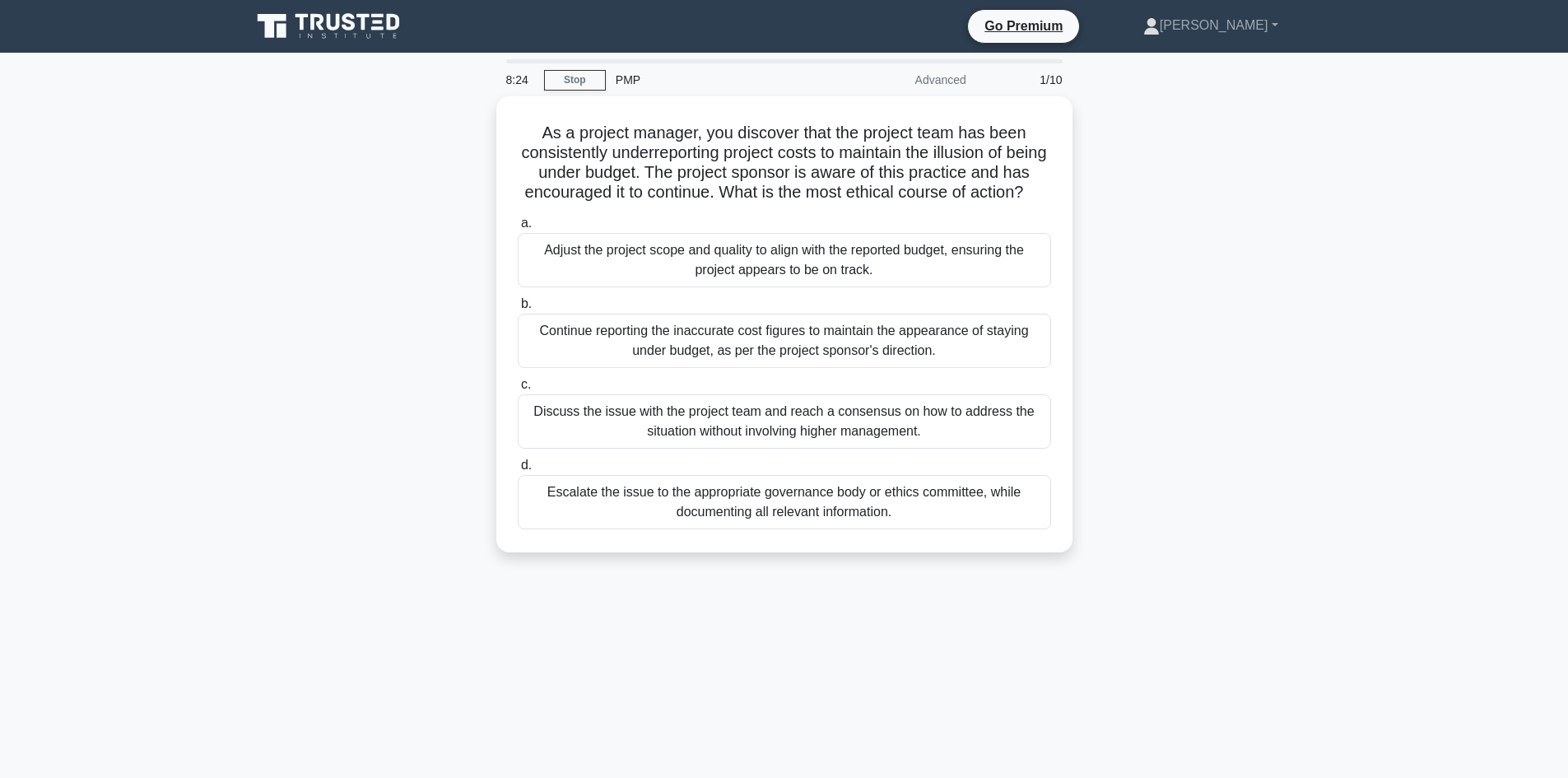
click at [331, 26] on icon at bounding box center [333, 22] width 13 height 17
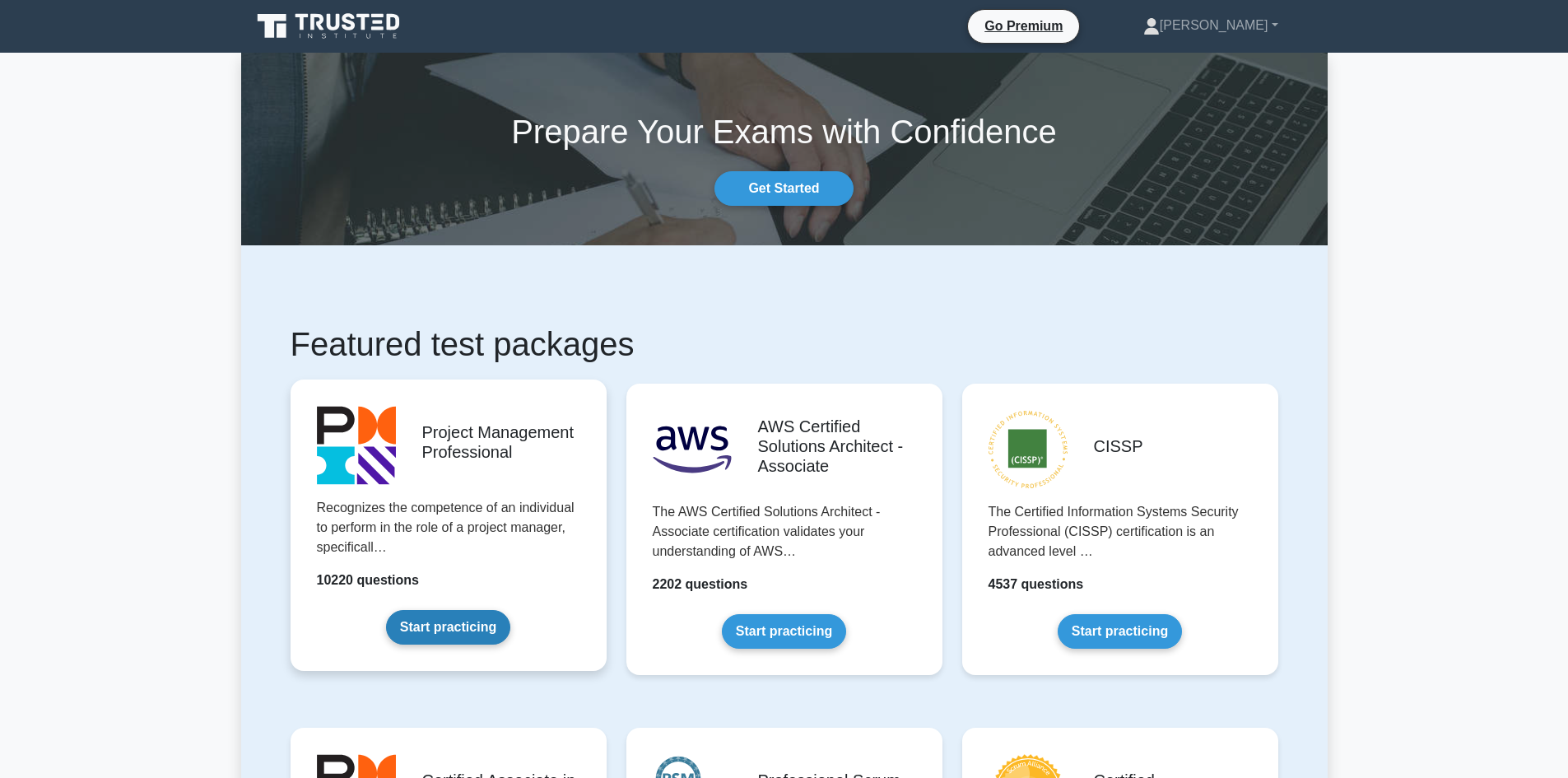
click at [493, 610] on link "Start practicing" at bounding box center [448, 627] width 124 height 35
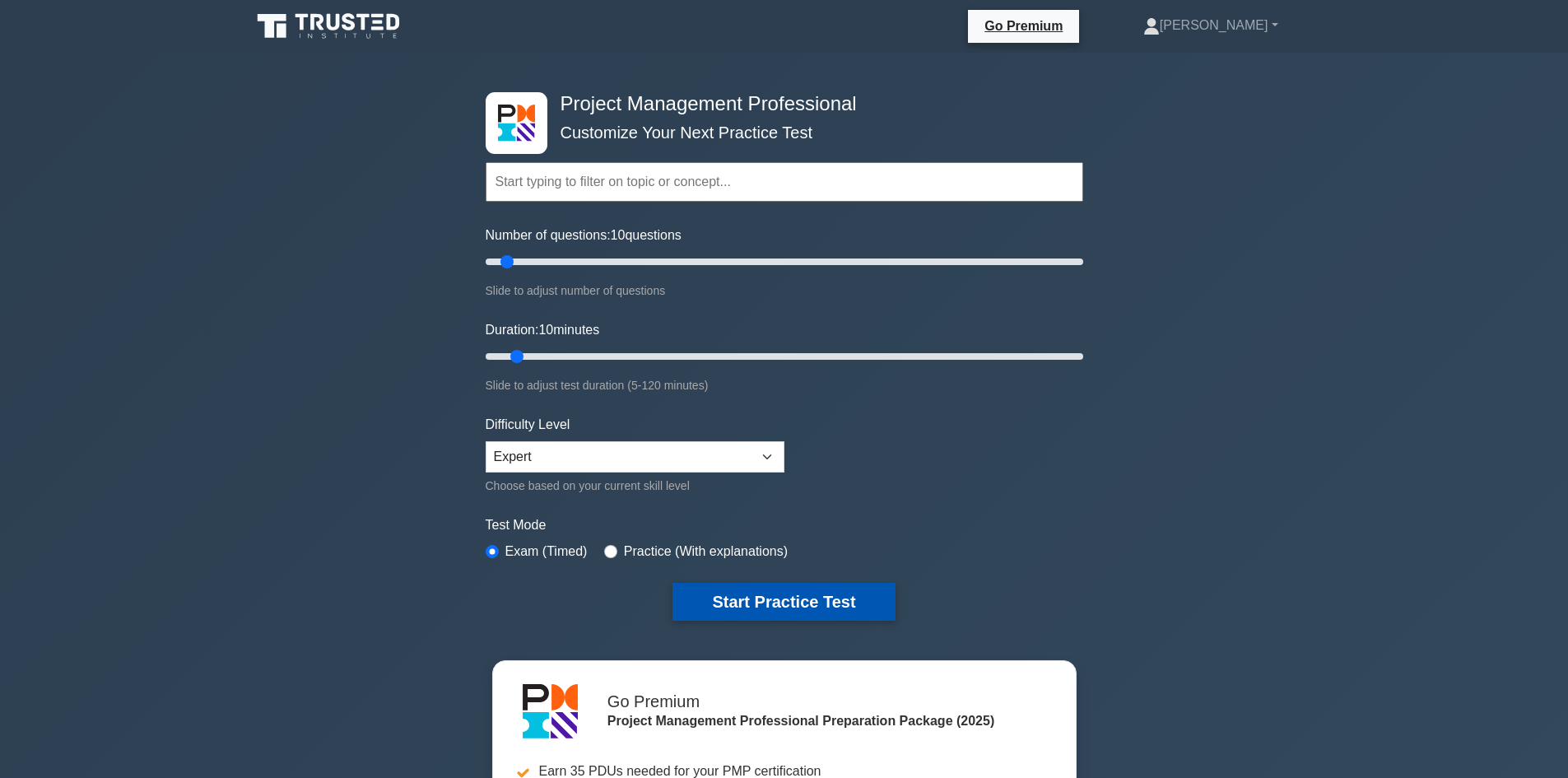
click at [801, 606] on button "Start Practice Test" at bounding box center [784, 602] width 222 height 38
